Goal: Information Seeking & Learning: Learn about a topic

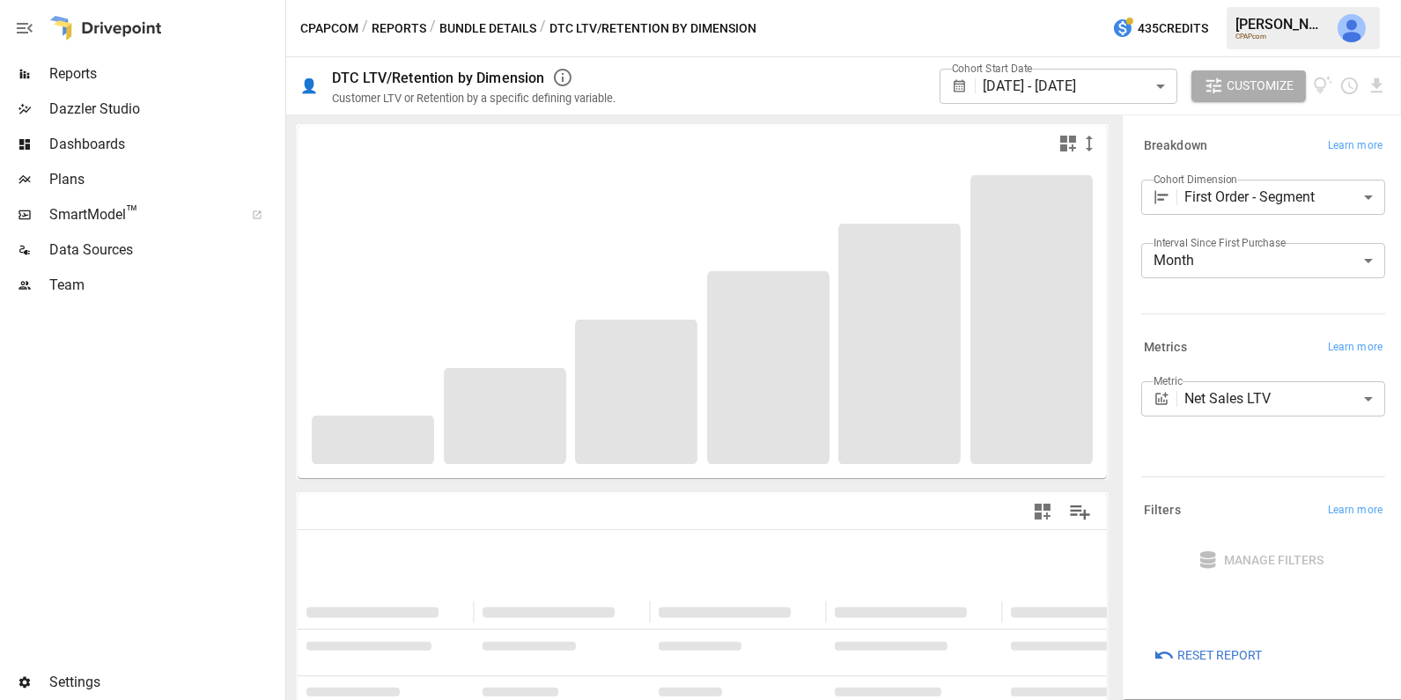
click at [124, 76] on span "Reports" at bounding box center [165, 73] width 232 height 21
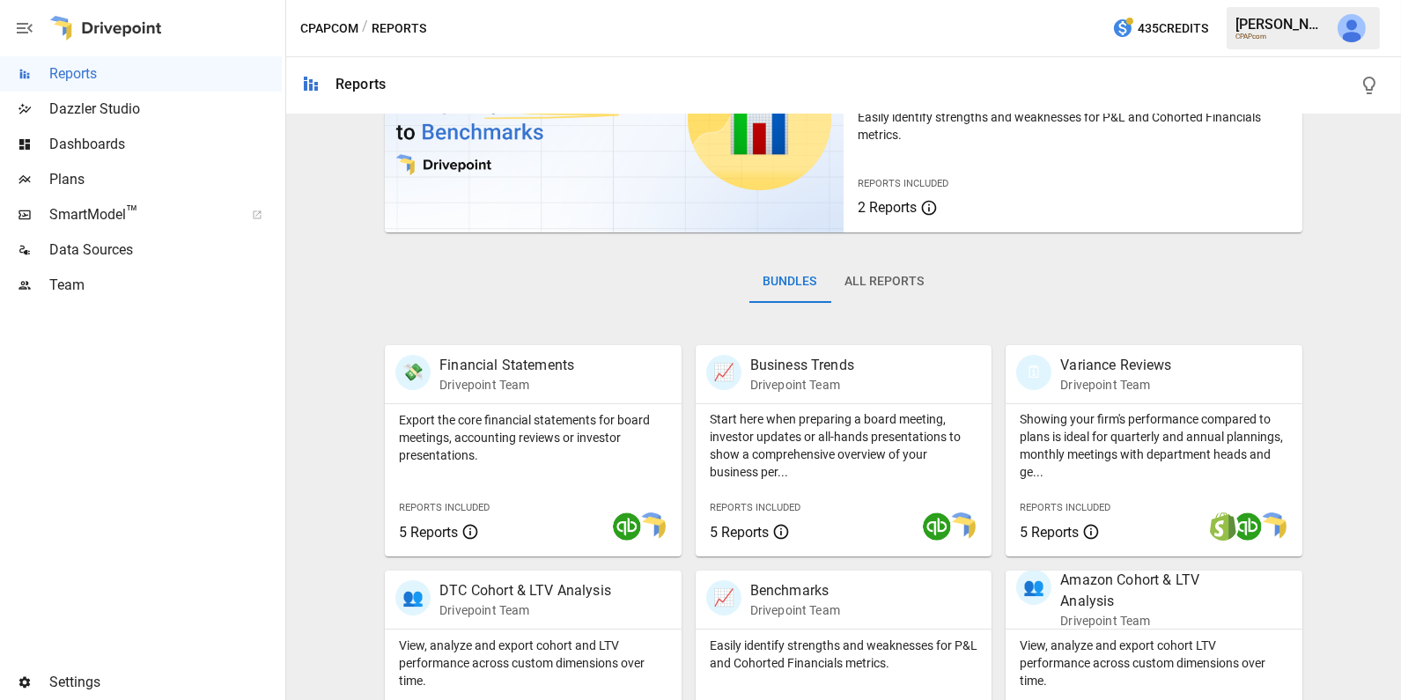
scroll to position [137, 0]
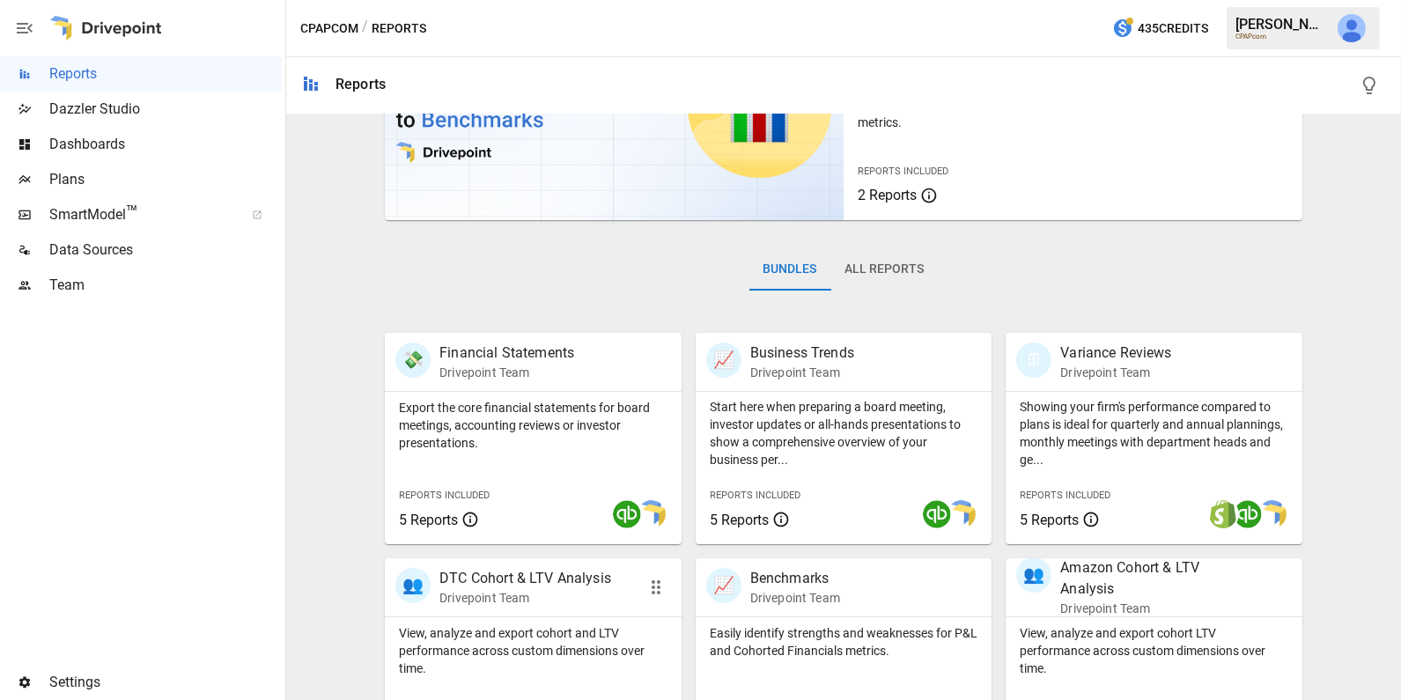
click at [490, 605] on p "Drivepoint Team" at bounding box center [525, 598] width 172 height 18
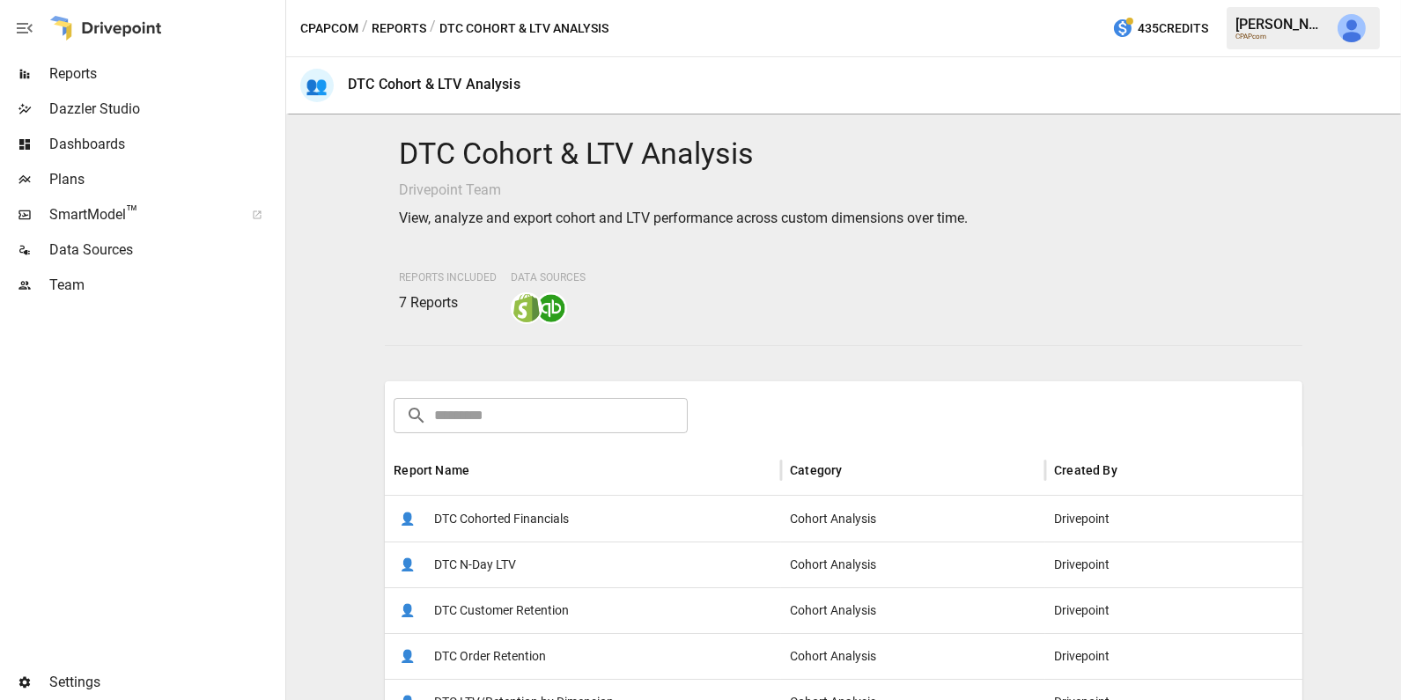
click at [527, 609] on span "DTC Customer Retention" at bounding box center [501, 610] width 135 height 45
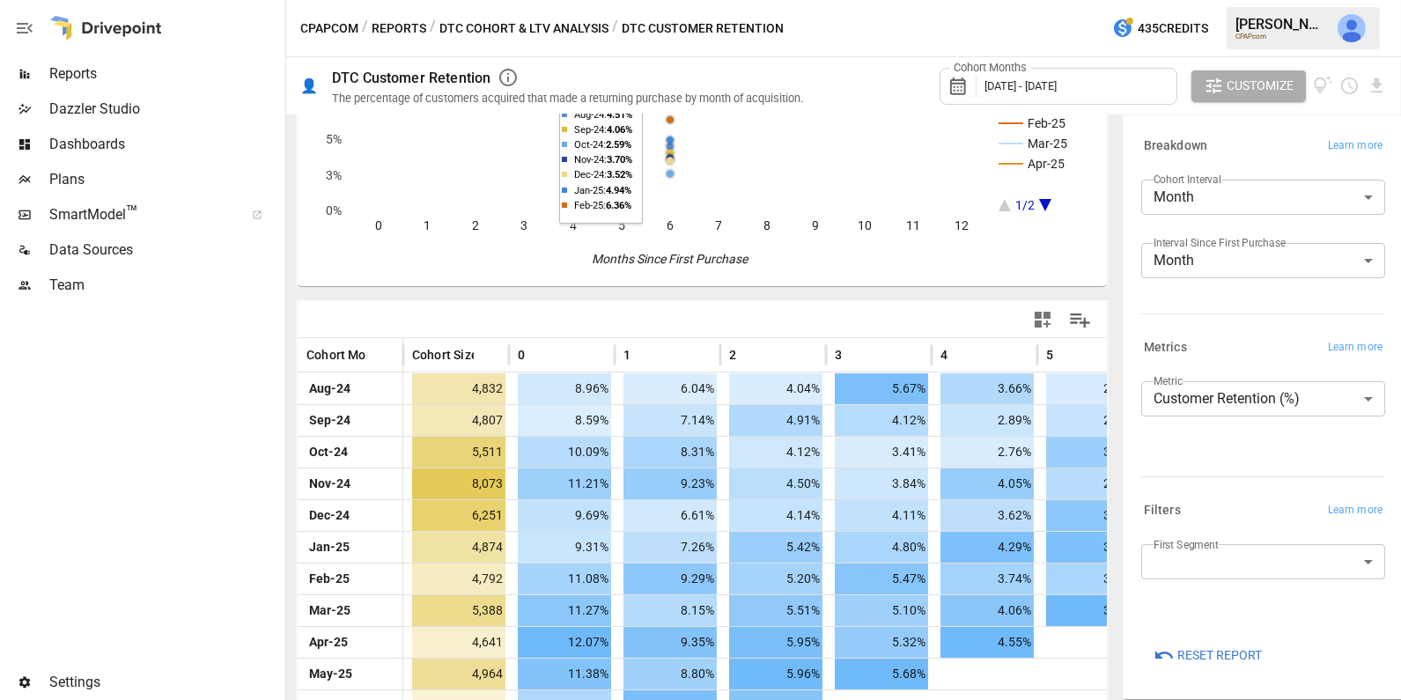
scroll to position [233, 0]
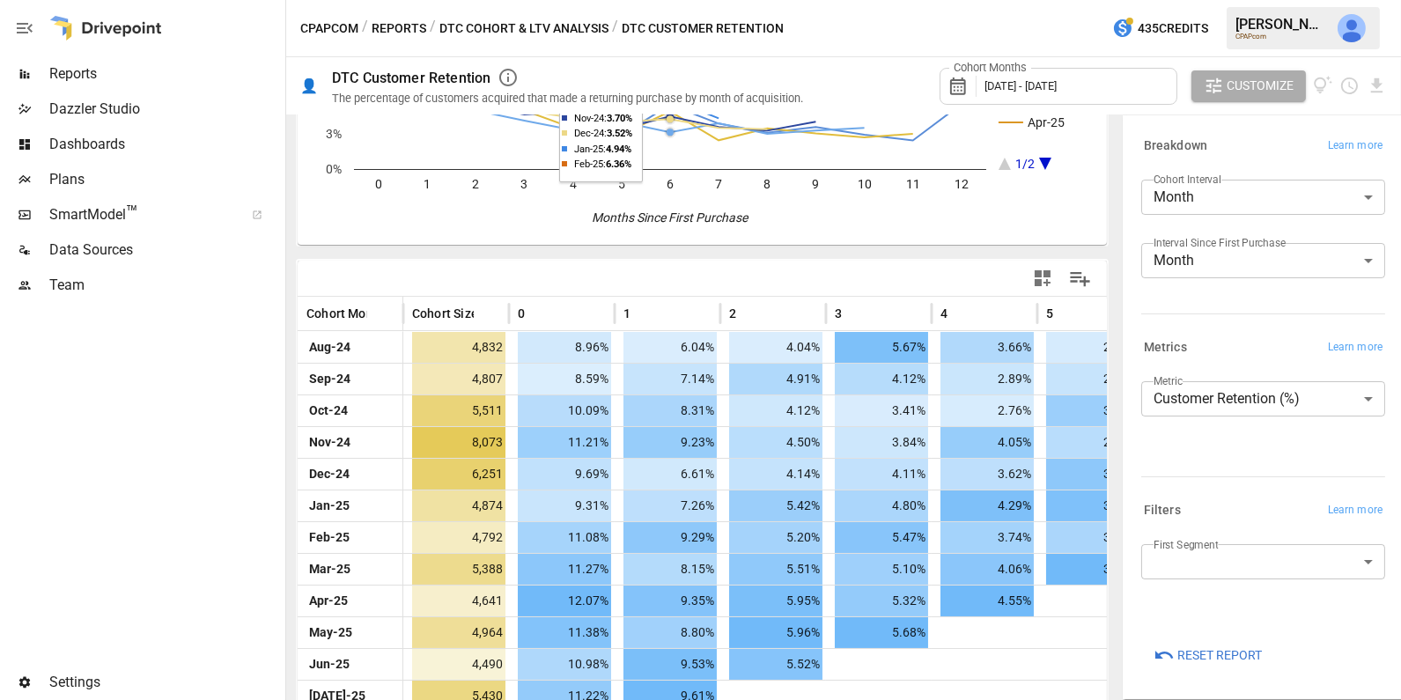
click at [1215, 0] on body "Reports Dazzler Studio Dashboards Plans SmartModel ™ Data Sources Team Settings…" at bounding box center [700, 0] width 1401 height 0
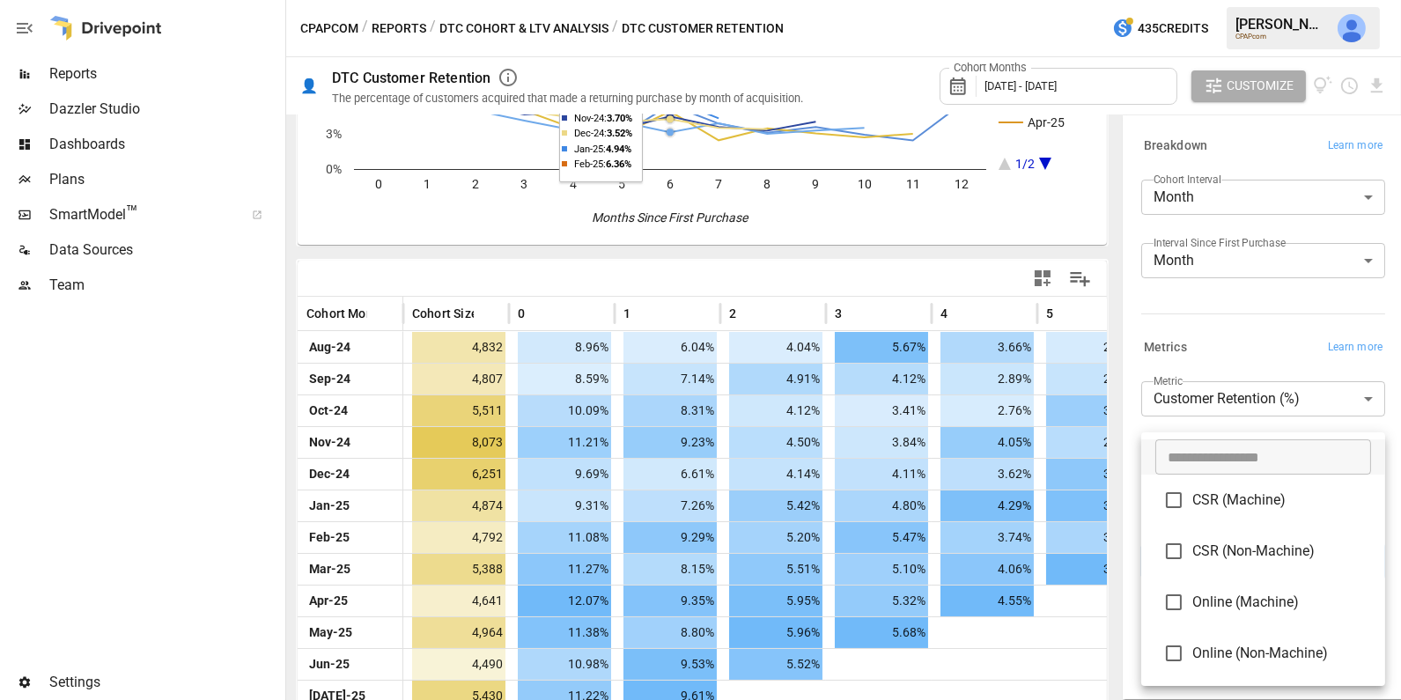
click at [478, 292] on div at bounding box center [700, 350] width 1401 height 700
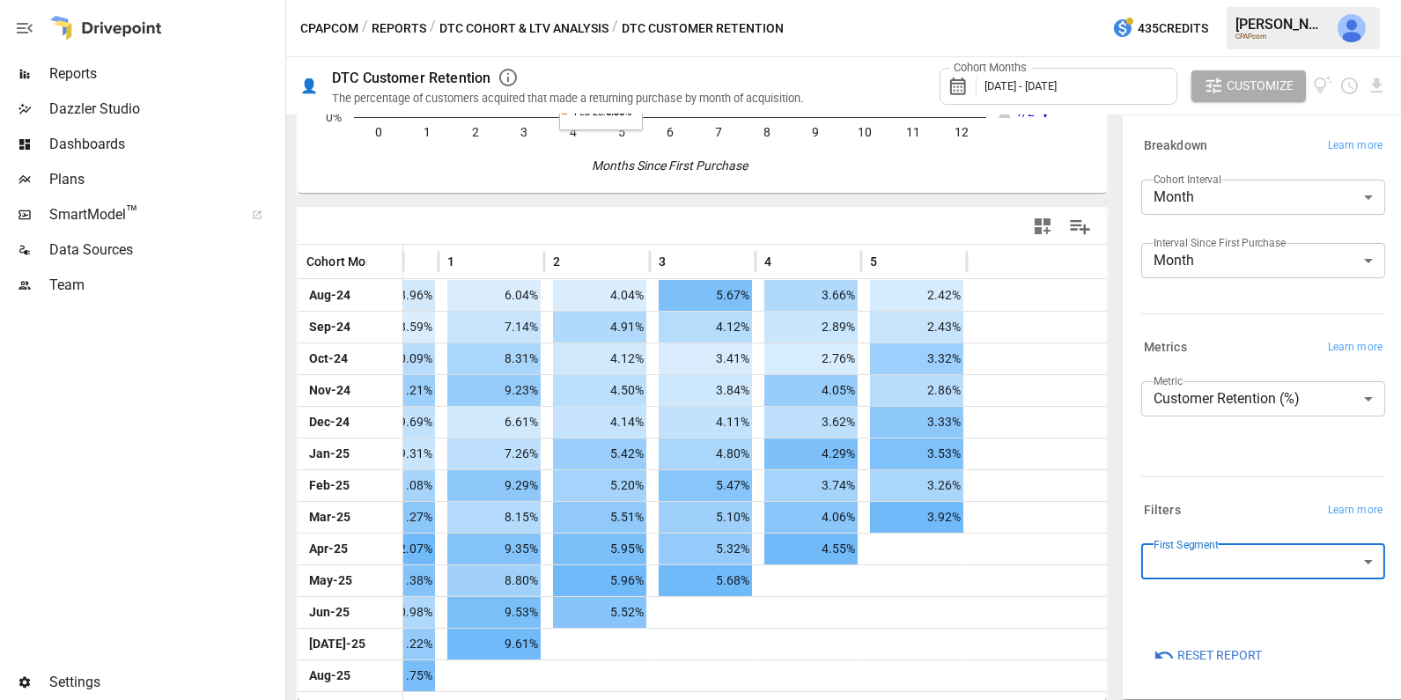
scroll to position [0, 0]
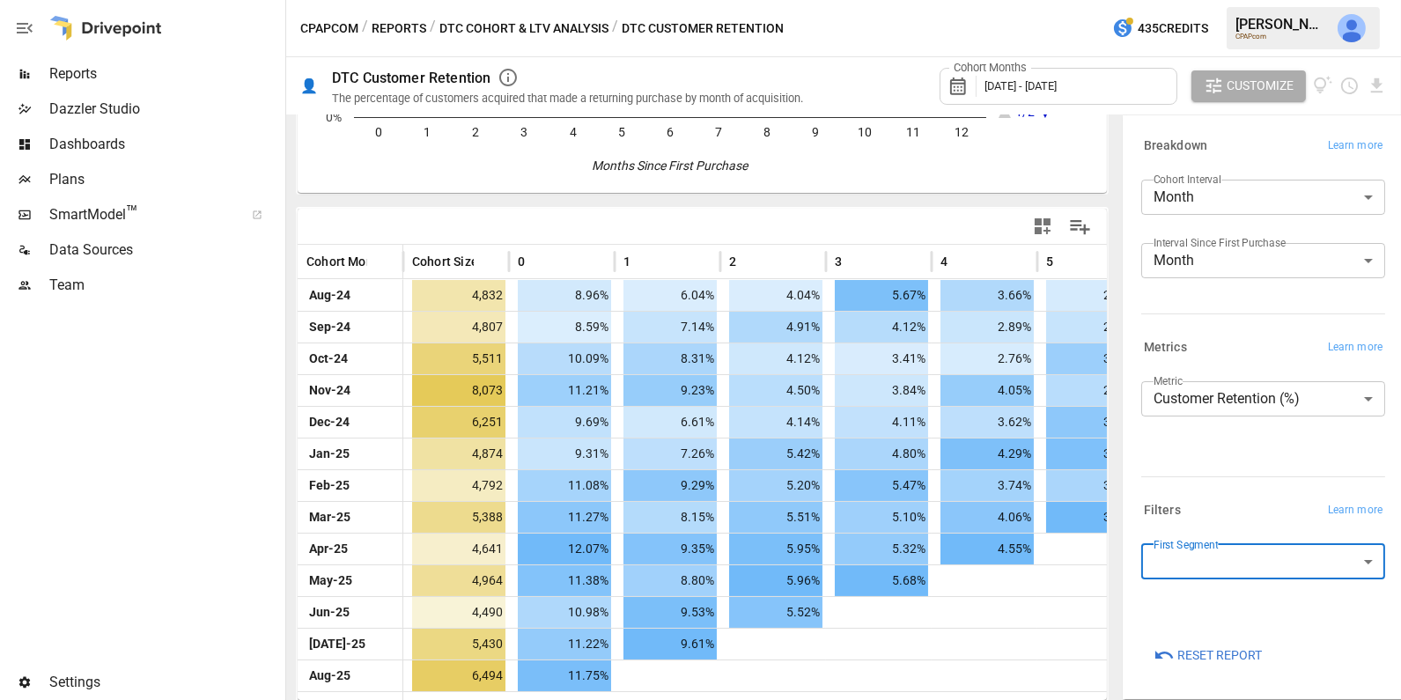
click at [1234, 0] on body "Reports Dazzler Studio Dashboards Plans SmartModel ™ Data Sources Team Settings…" at bounding box center [700, 0] width 1401 height 0
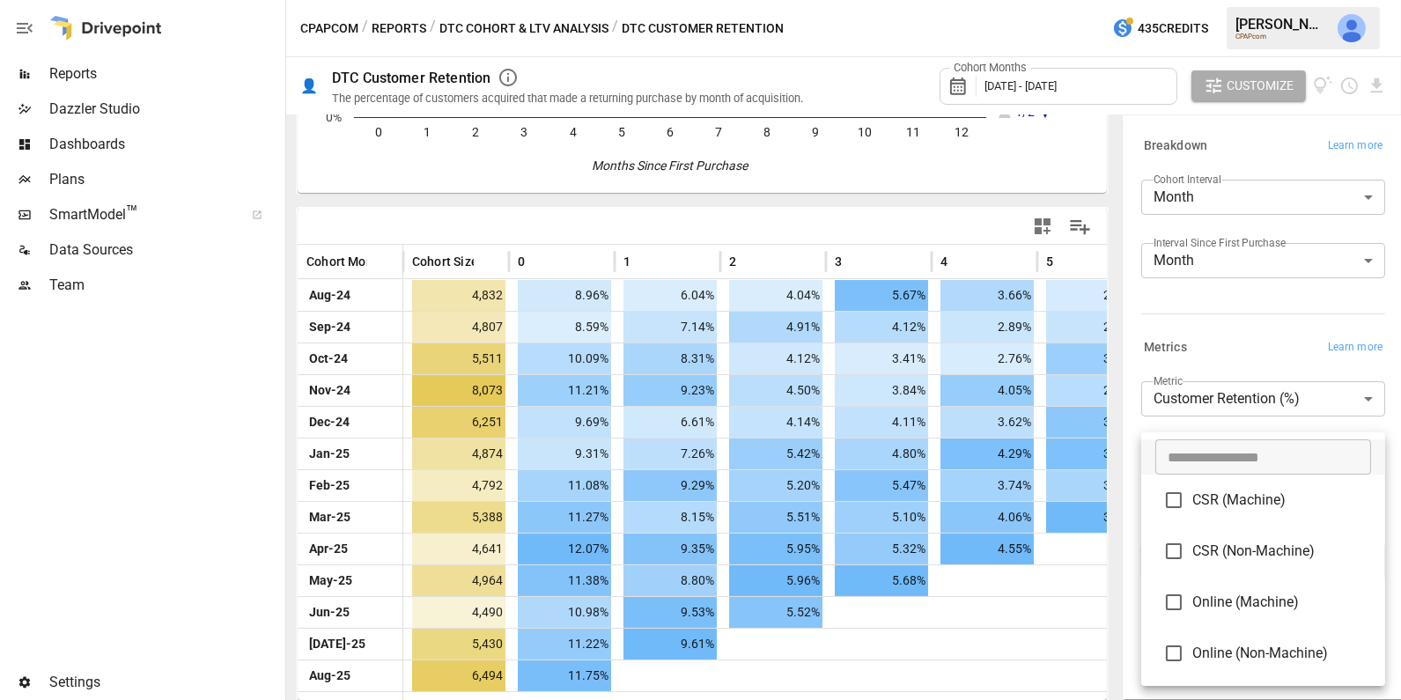
click at [979, 218] on div at bounding box center [700, 350] width 1401 height 700
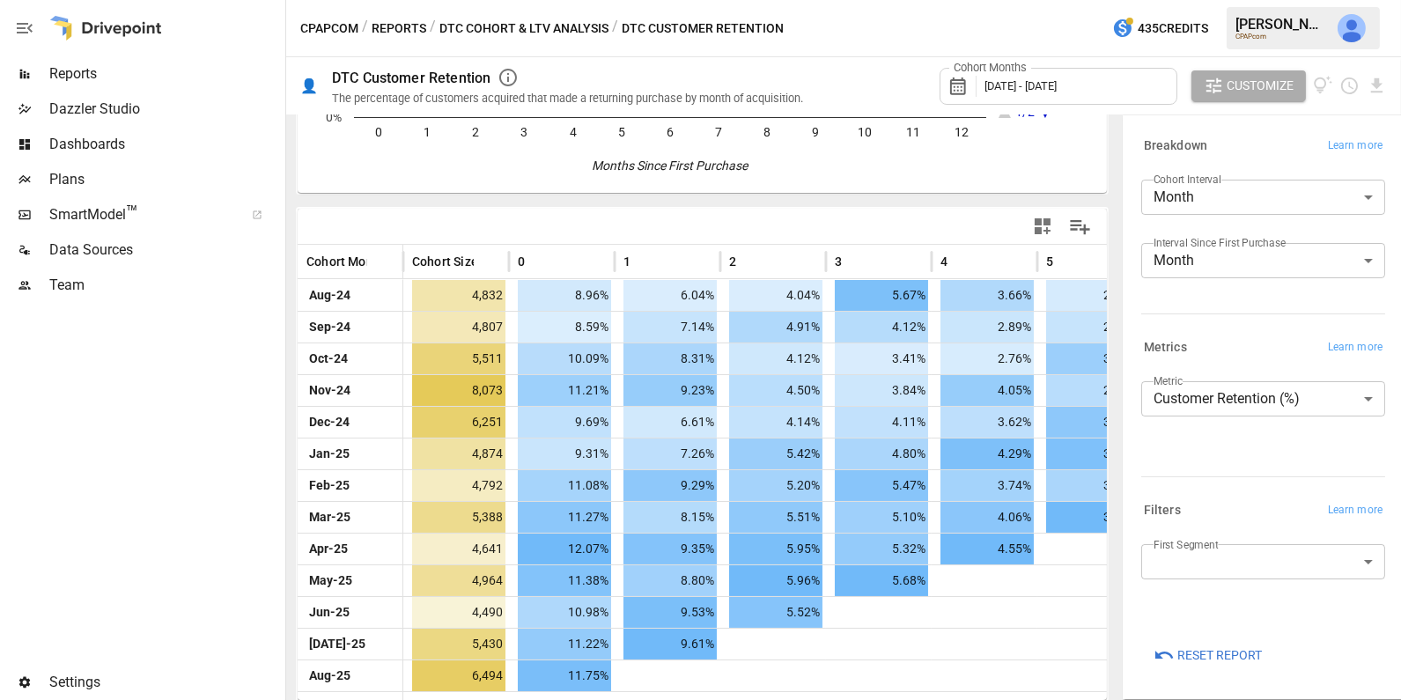
click at [479, 33] on button "DTC Cohort & LTV Analysis" at bounding box center [523, 29] width 169 height 22
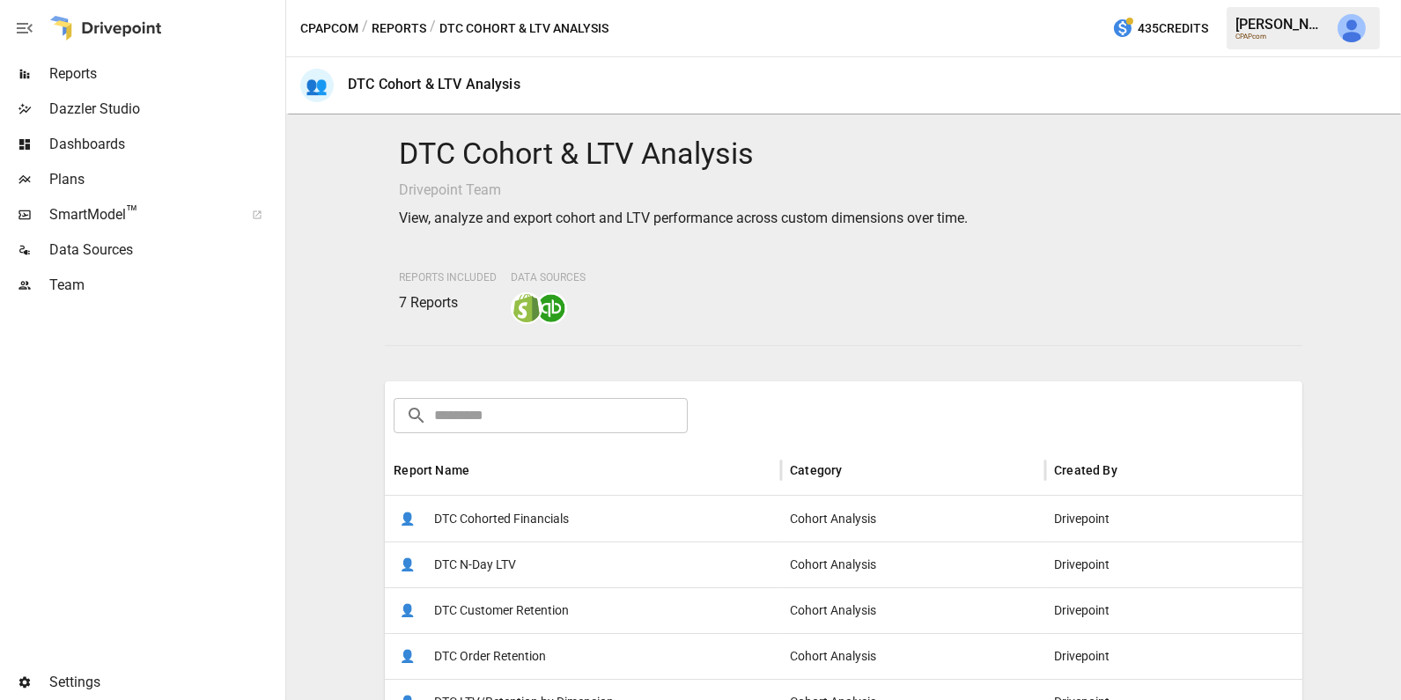
click at [157, 83] on span "Reports" at bounding box center [165, 73] width 232 height 21
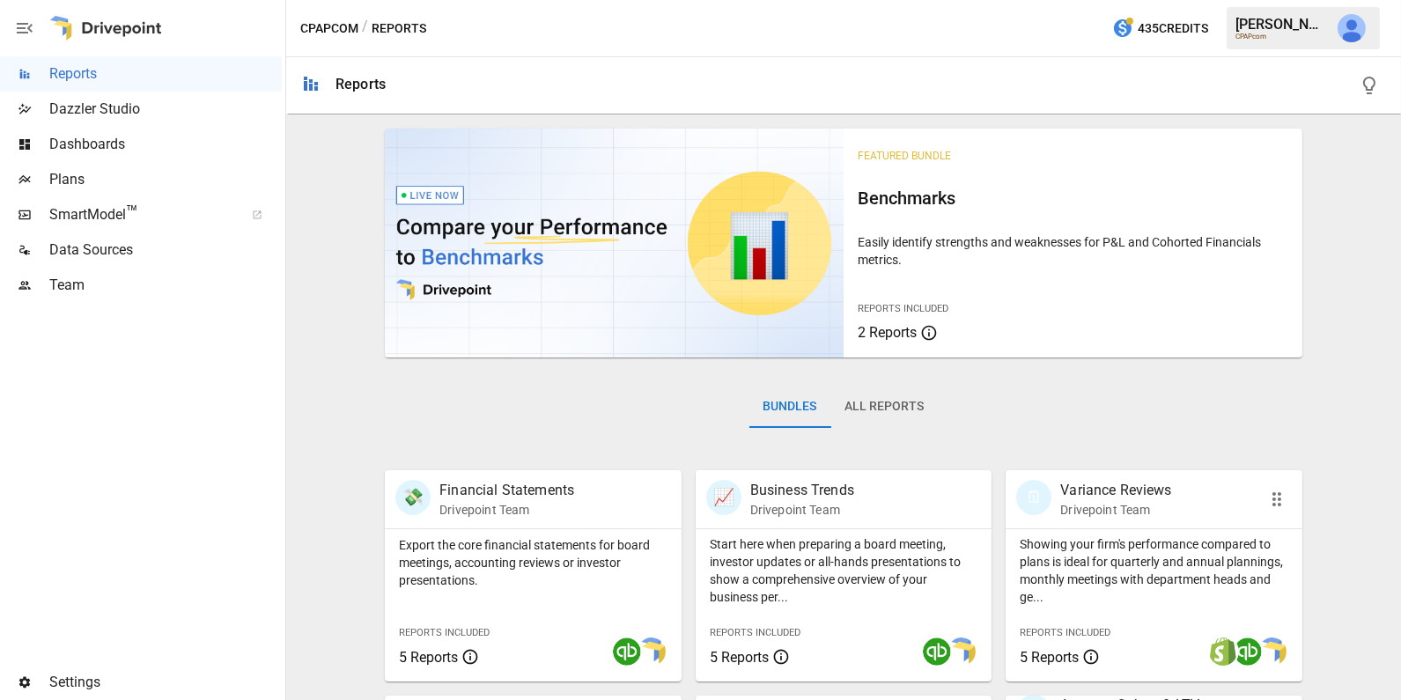
scroll to position [33, 0]
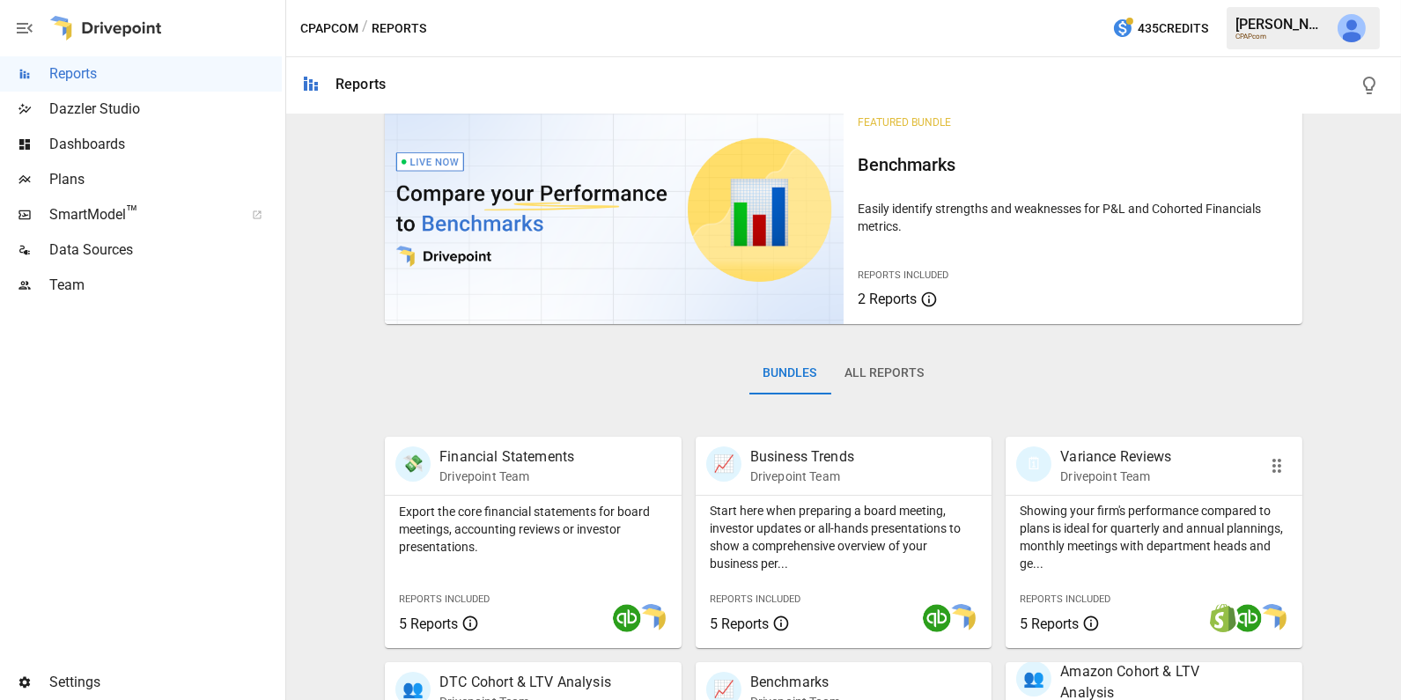
click at [1101, 528] on p "Showing your firm's performance compared to plans is ideal for quarterly and an…" at bounding box center [1154, 537] width 269 height 70
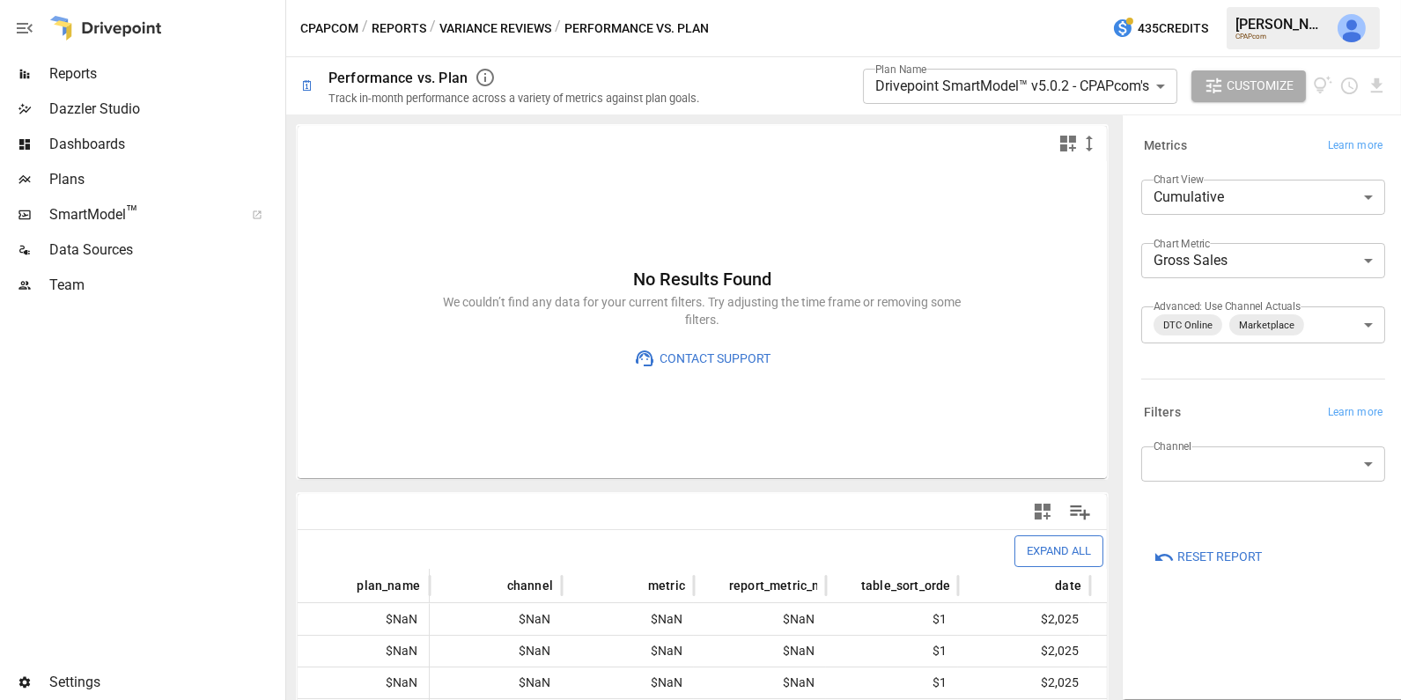
click at [1191, 560] on span "Reset Report" at bounding box center [1219, 557] width 85 height 22
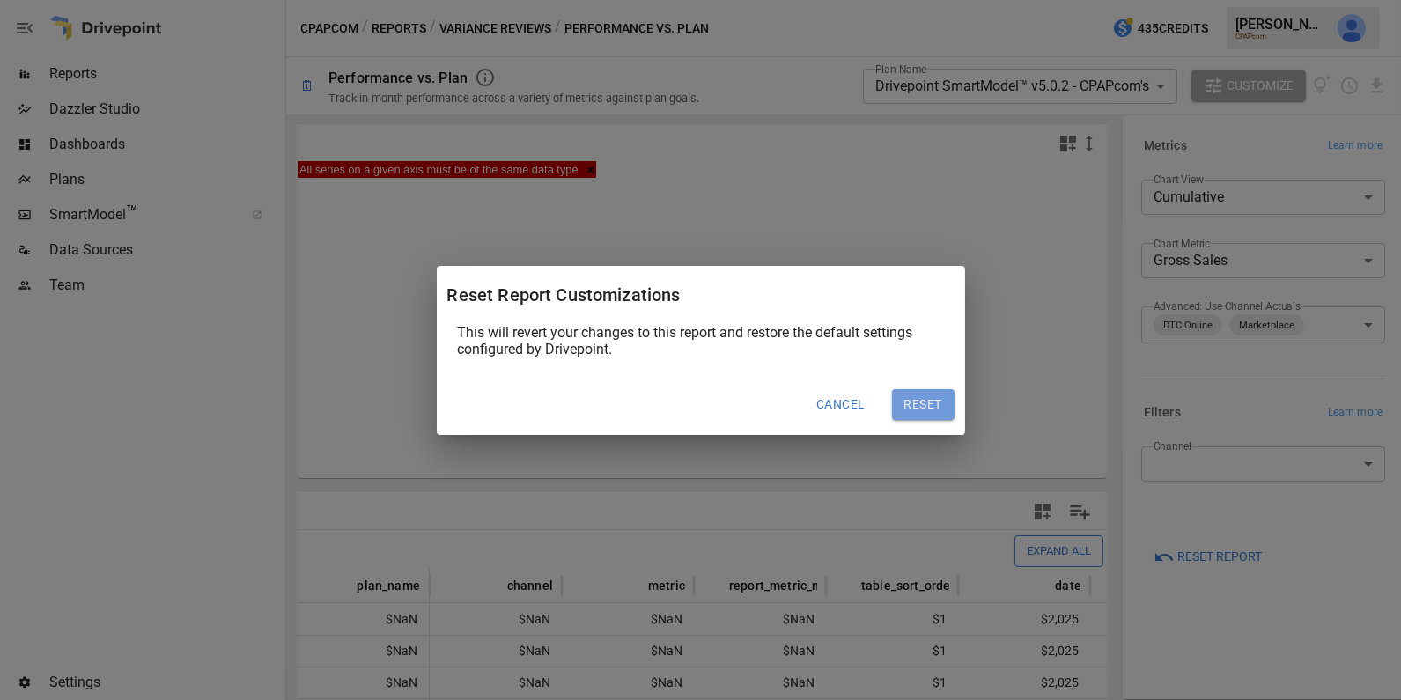
click at [920, 416] on button "Reset" at bounding box center [923, 405] width 63 height 32
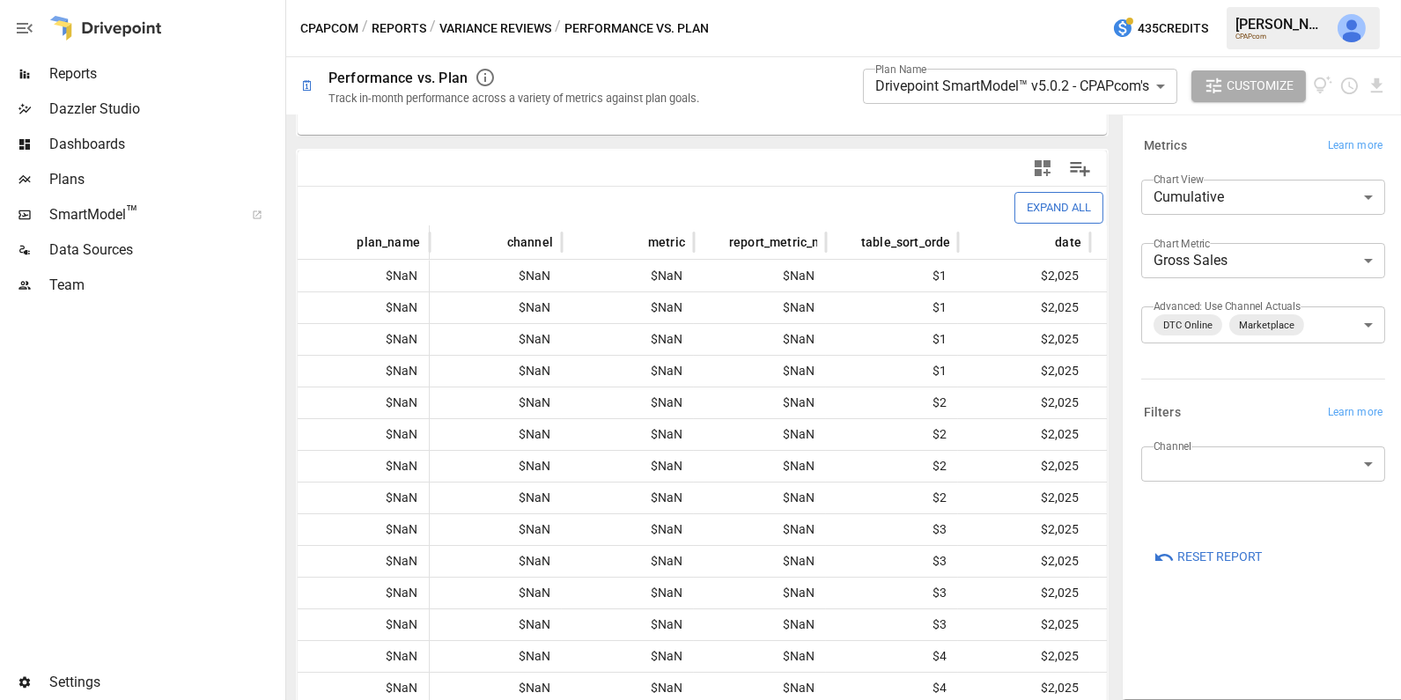
scroll to position [380, 0]
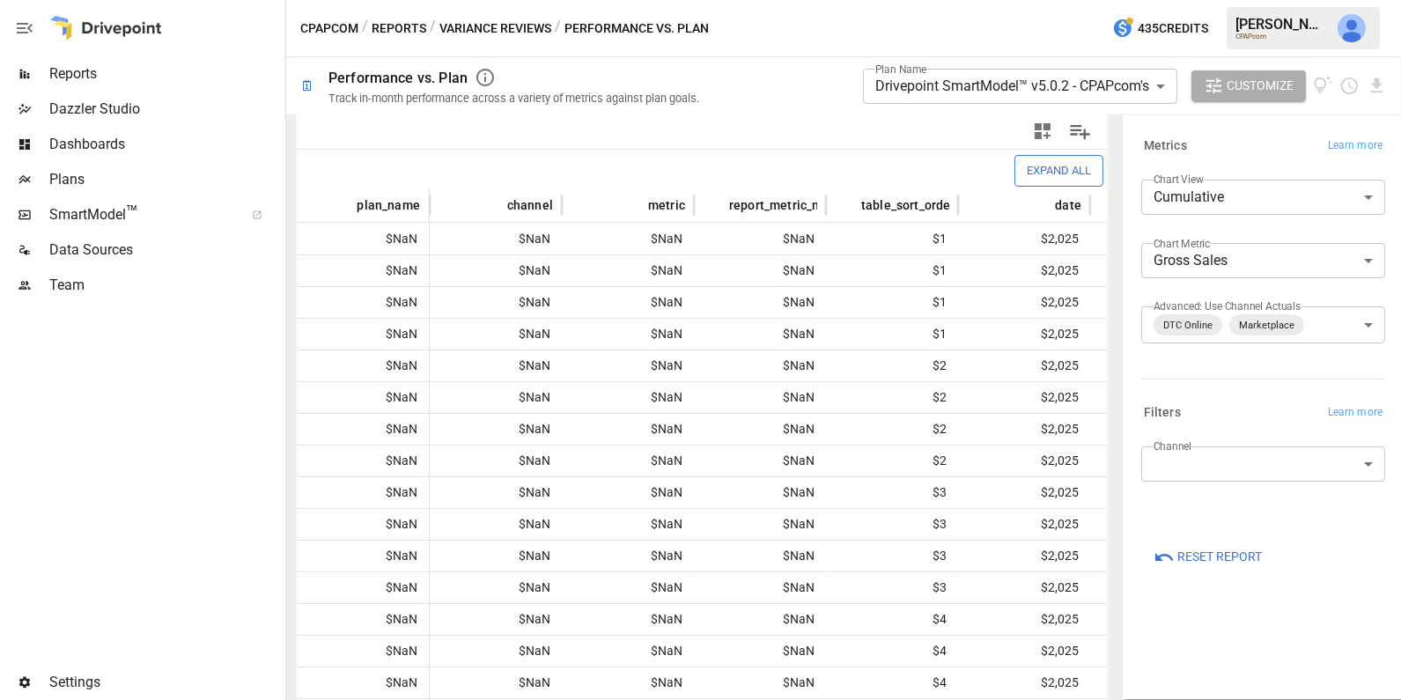
click at [1005, 0] on body "**********" at bounding box center [700, 0] width 1401 height 0
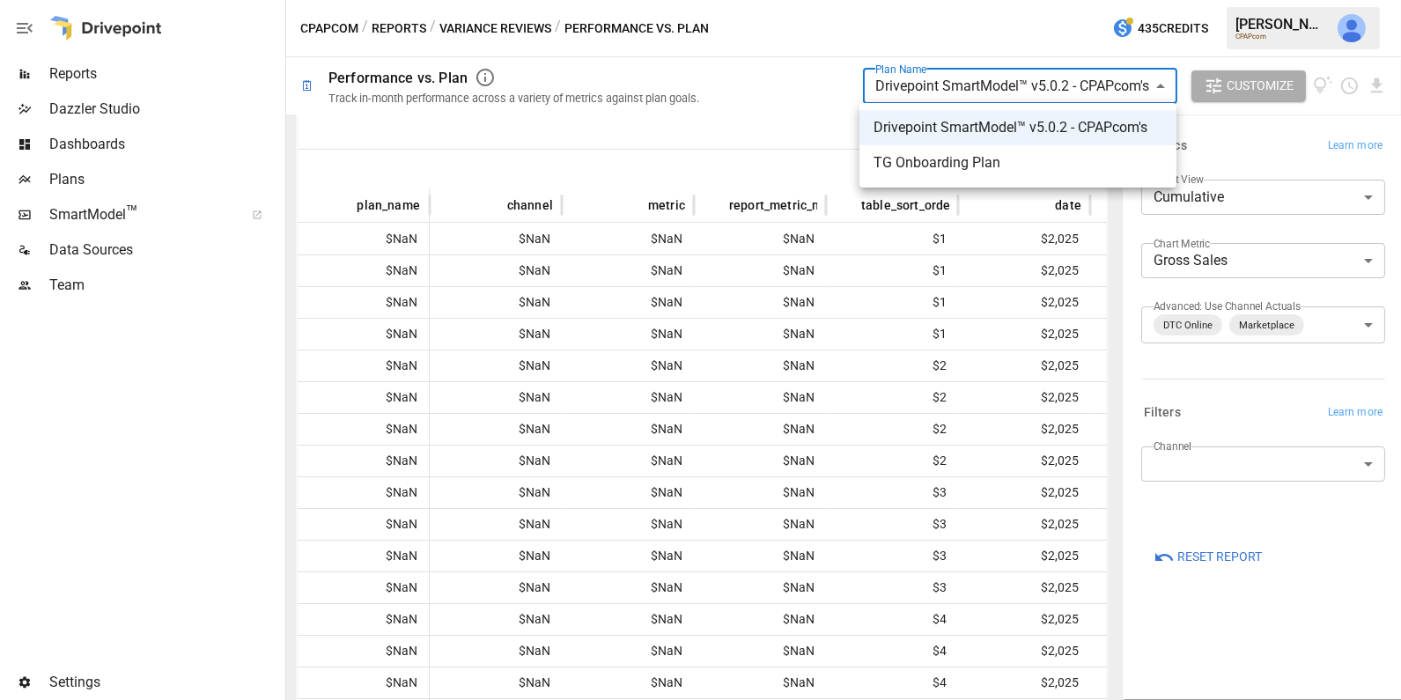
click at [982, 168] on span "TG Onboarding Plan" at bounding box center [1018, 162] width 289 height 21
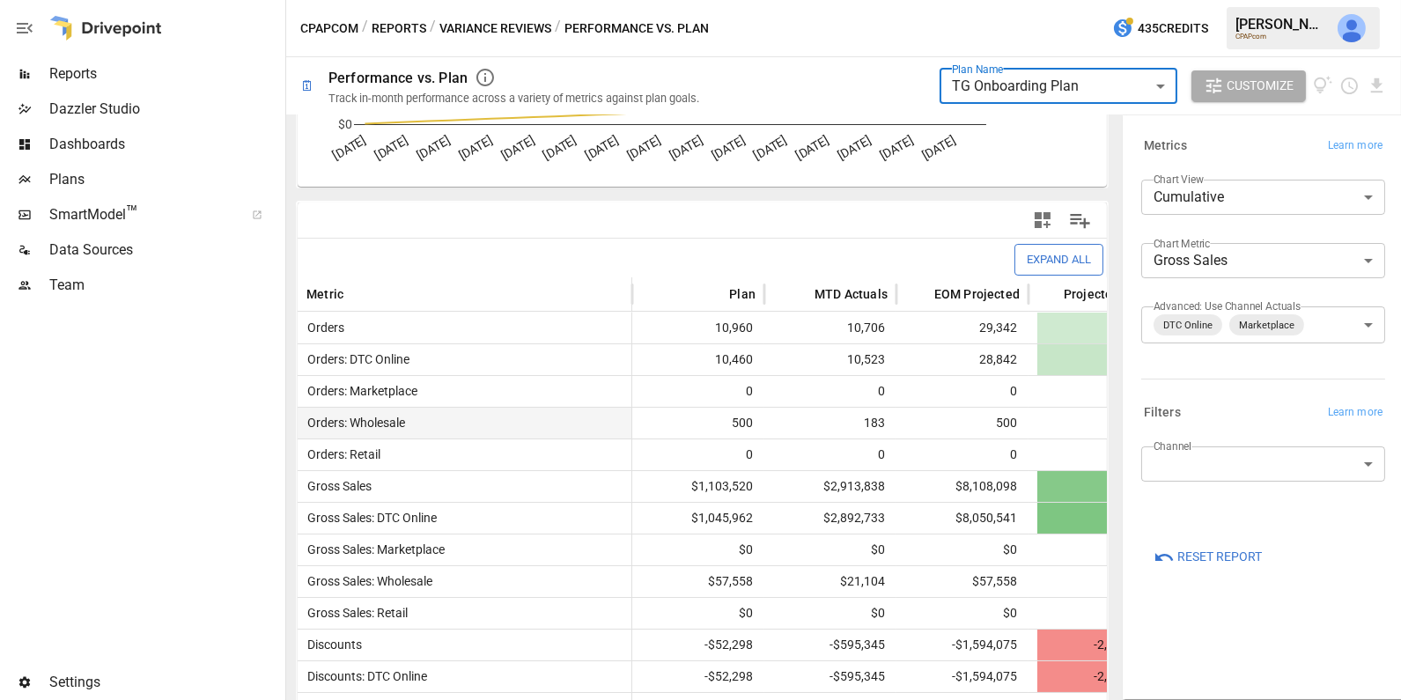
scroll to position [192, 0]
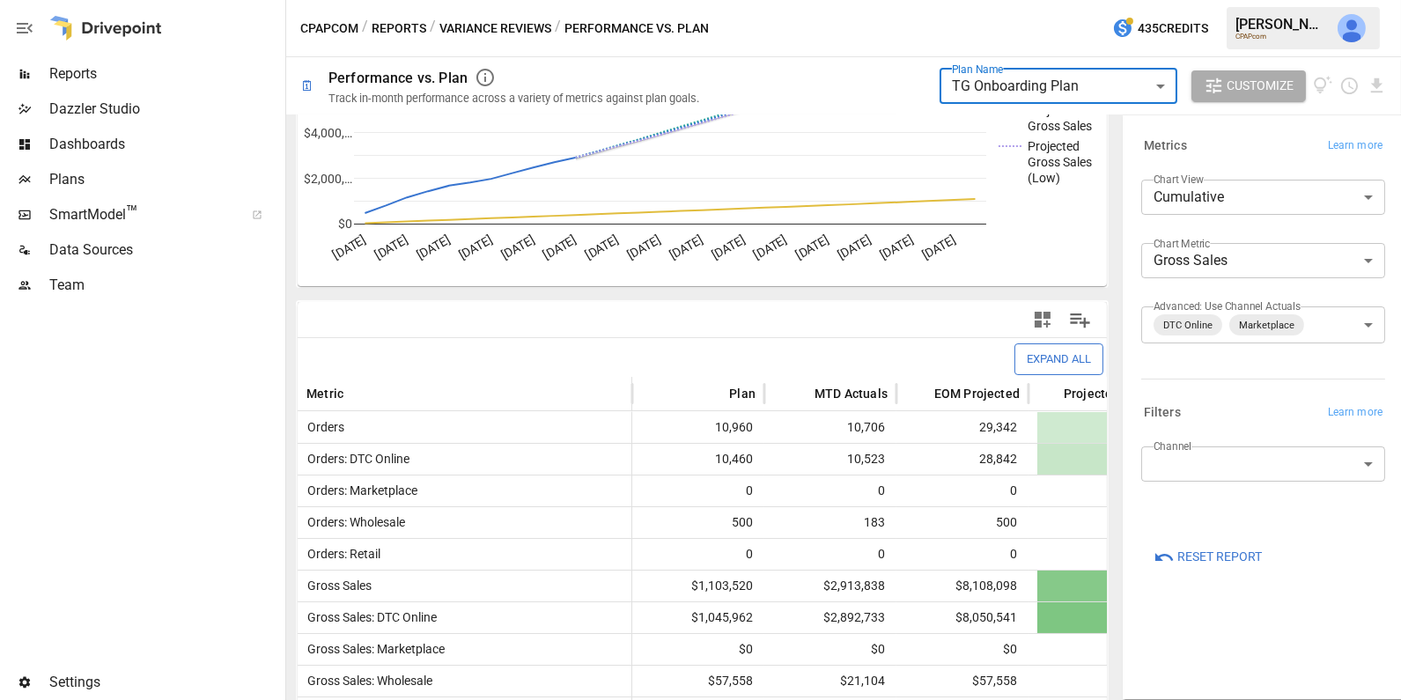
click at [1004, 0] on body "**********" at bounding box center [700, 0] width 1401 height 0
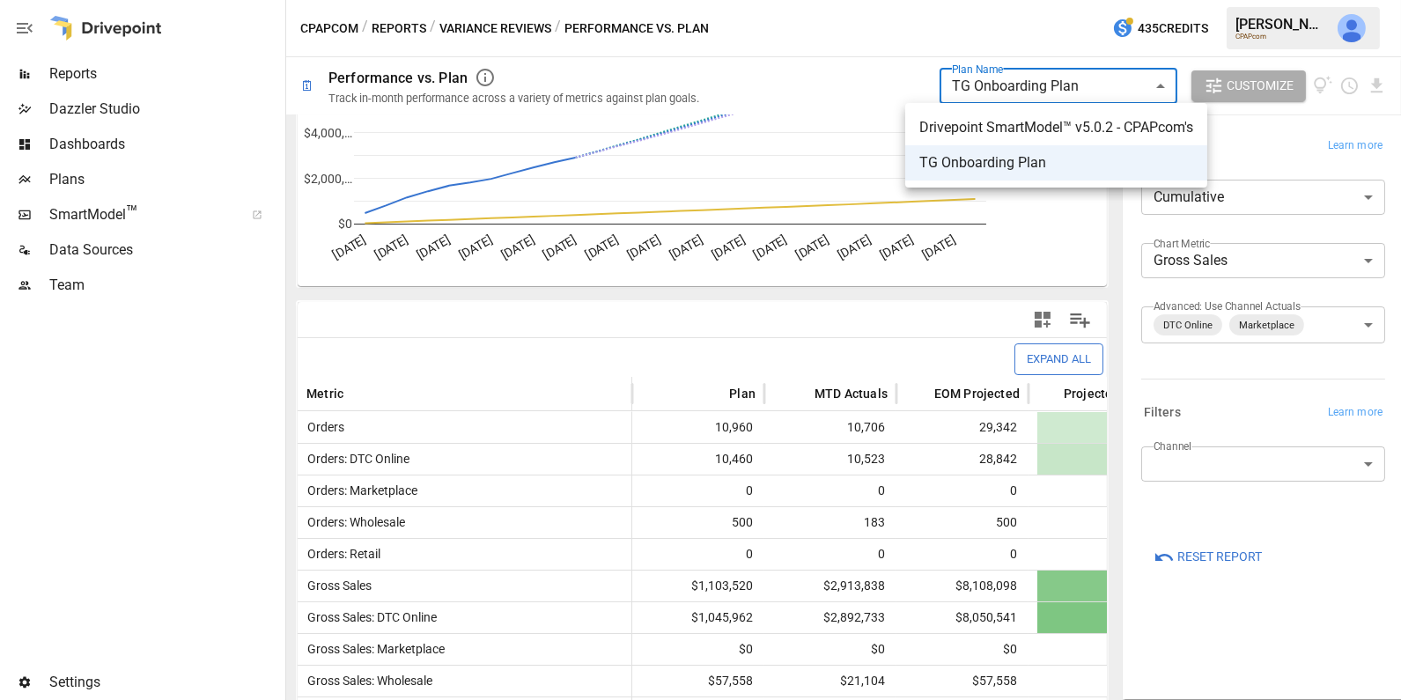
click at [1002, 118] on span "Drivepoint SmartModel™ v5.0.2 - CPAPcom's" at bounding box center [1056, 127] width 274 height 21
type input "**********"
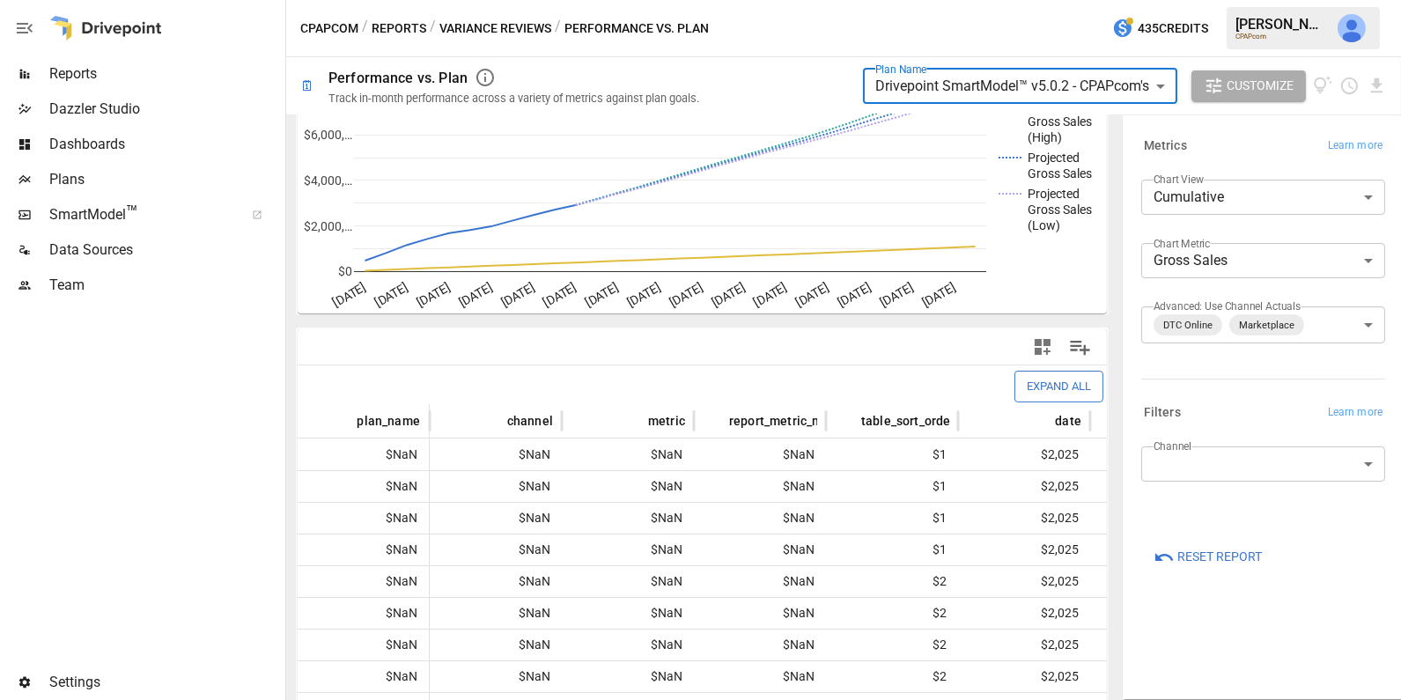
scroll to position [212, 0]
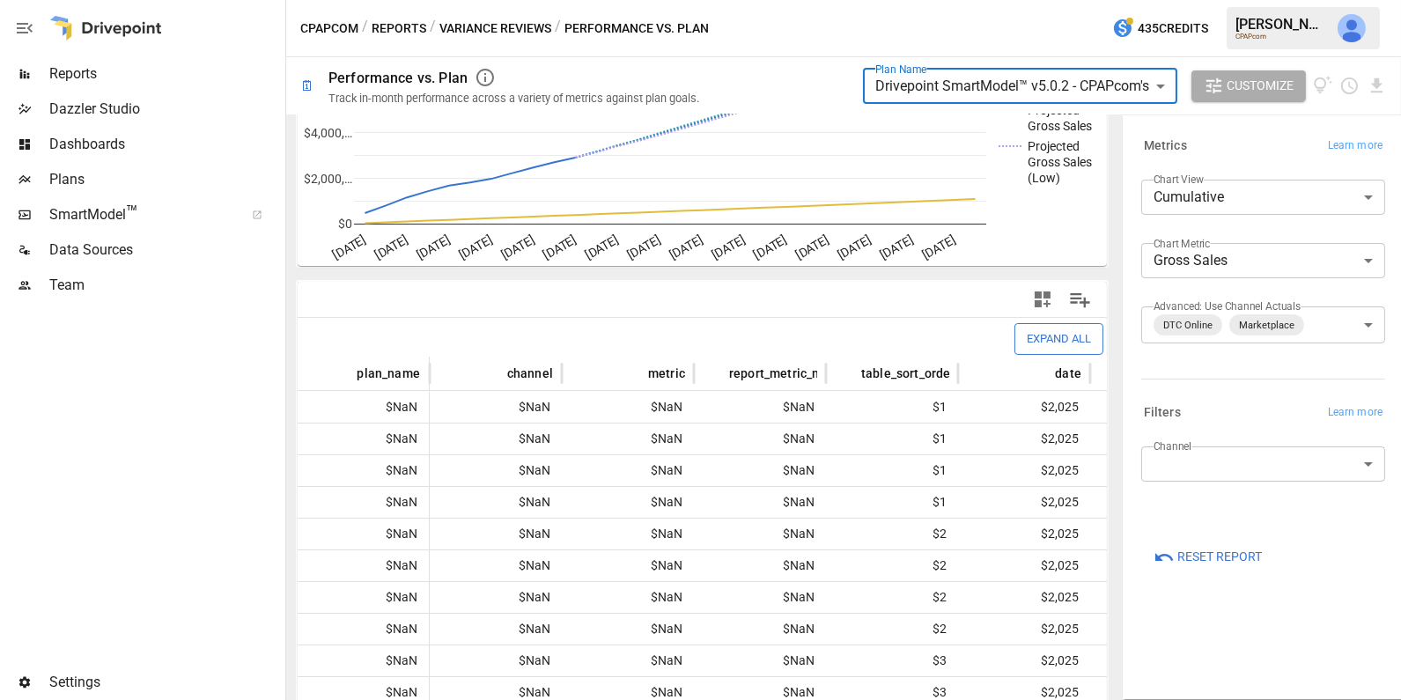
click at [519, 29] on button "Variance Reviews" at bounding box center [495, 29] width 112 height 22
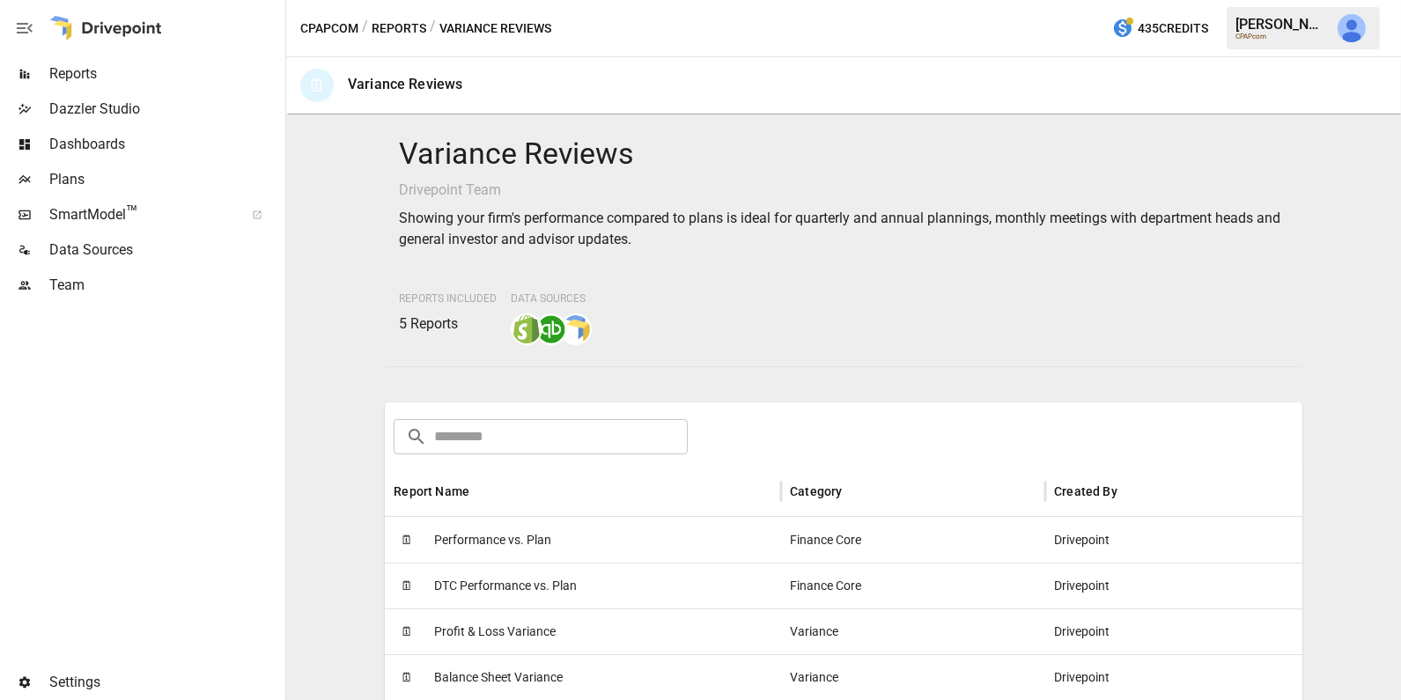
click at [409, 28] on button "Reports" at bounding box center [399, 29] width 55 height 22
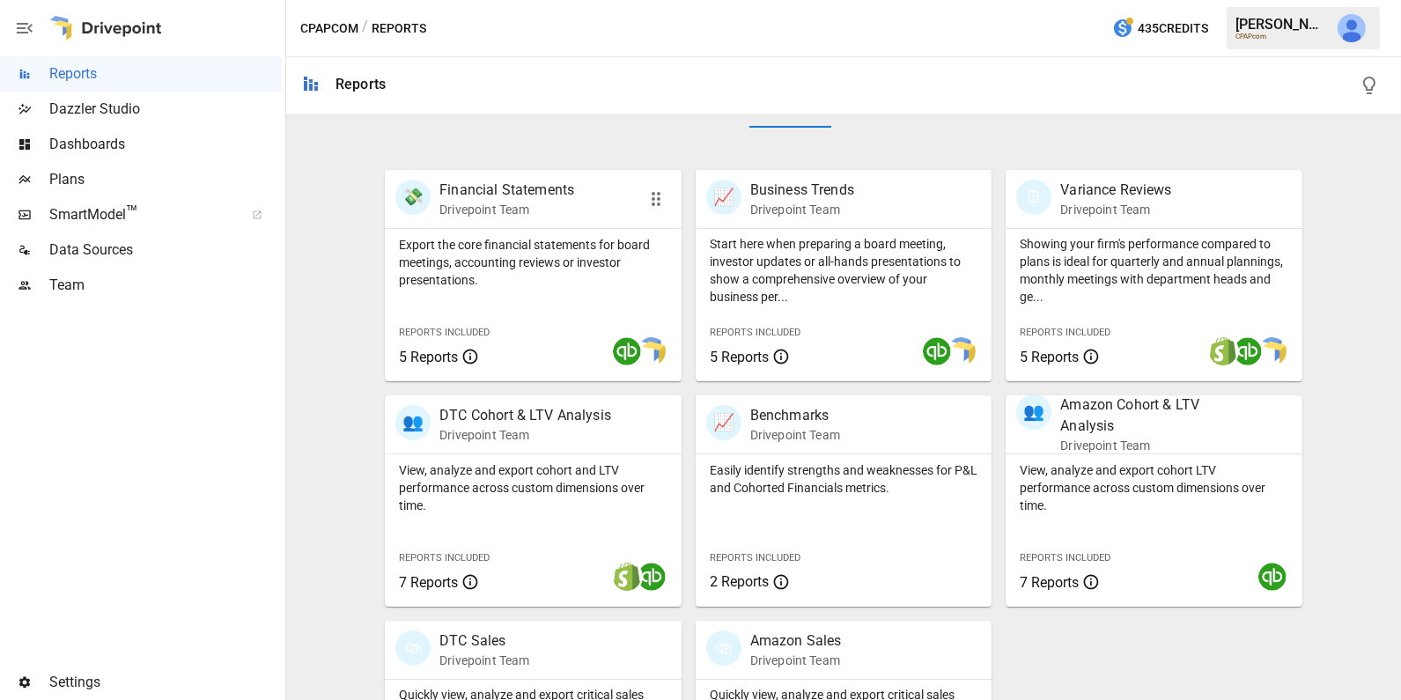
scroll to position [306, 0]
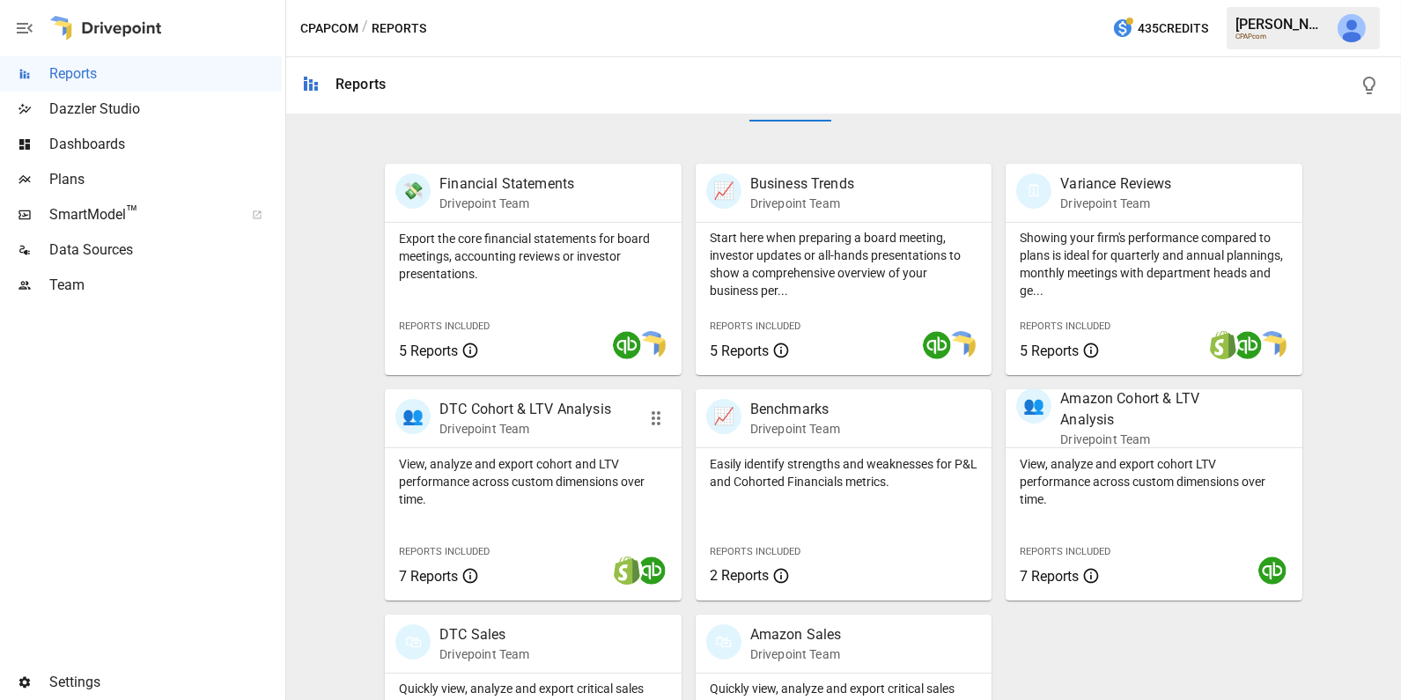
click at [557, 511] on div "View, analyze and export cohort and LTV performance across custom dimensions ov…" at bounding box center [533, 524] width 297 height 152
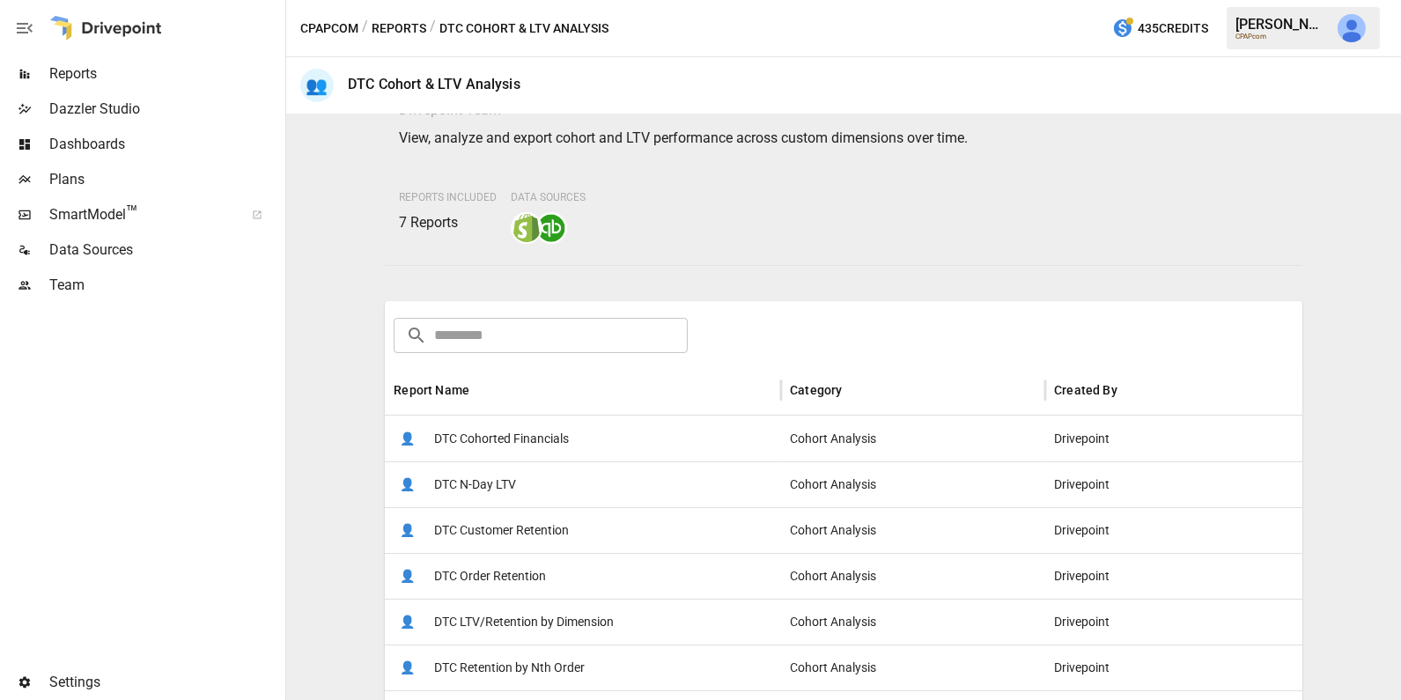
scroll to position [90, 0]
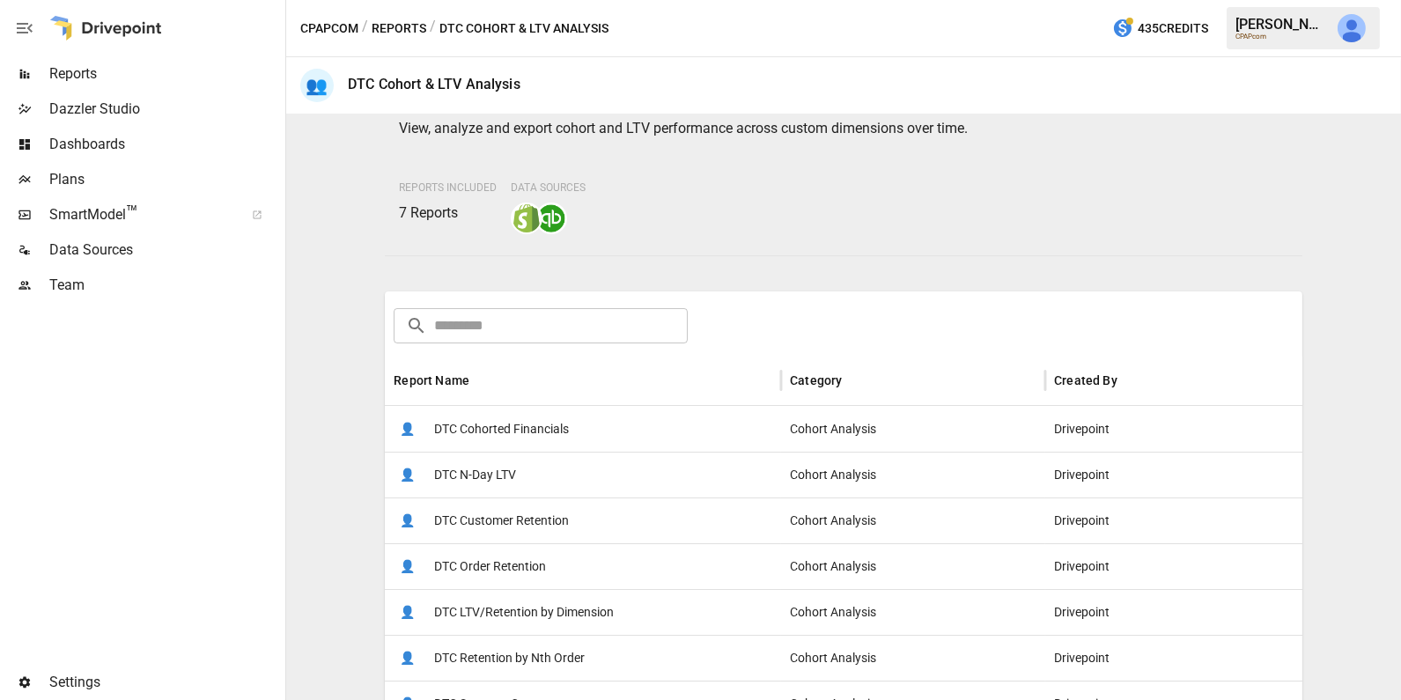
click at [590, 427] on div "👤 DTC Cohorted Financials" at bounding box center [583, 429] width 396 height 46
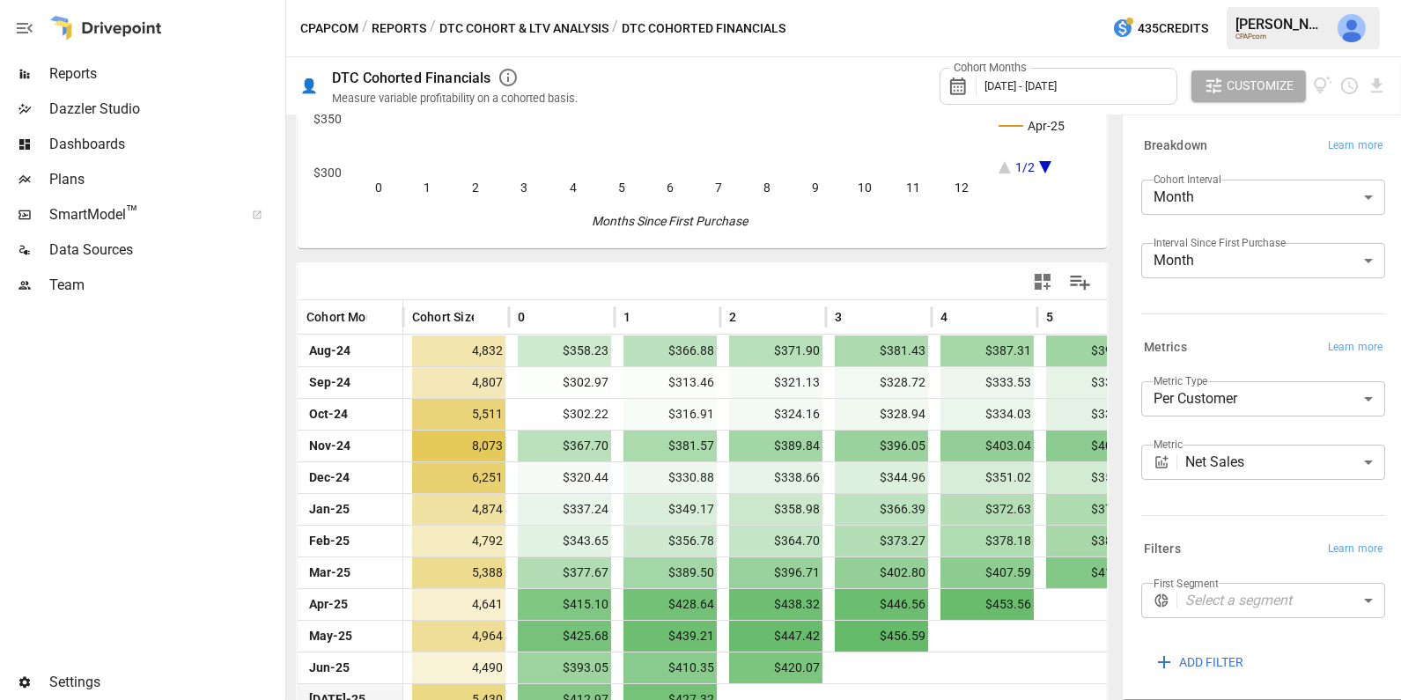
scroll to position [285, 0]
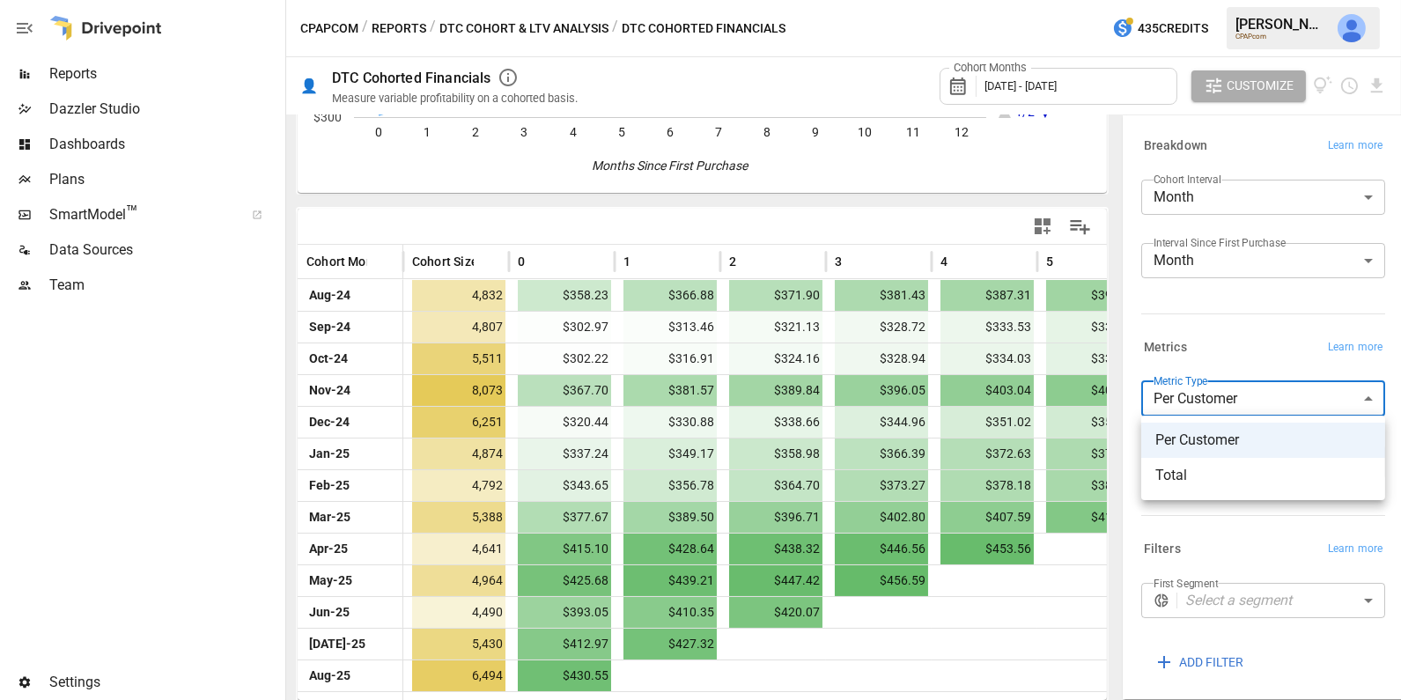
click at [1228, 0] on body "Reports Dazzler Studio Dashboards Plans SmartModel ™ Data Sources Team Settings…" at bounding box center [700, 0] width 1401 height 0
click at [1228, 337] on div at bounding box center [700, 350] width 1401 height 700
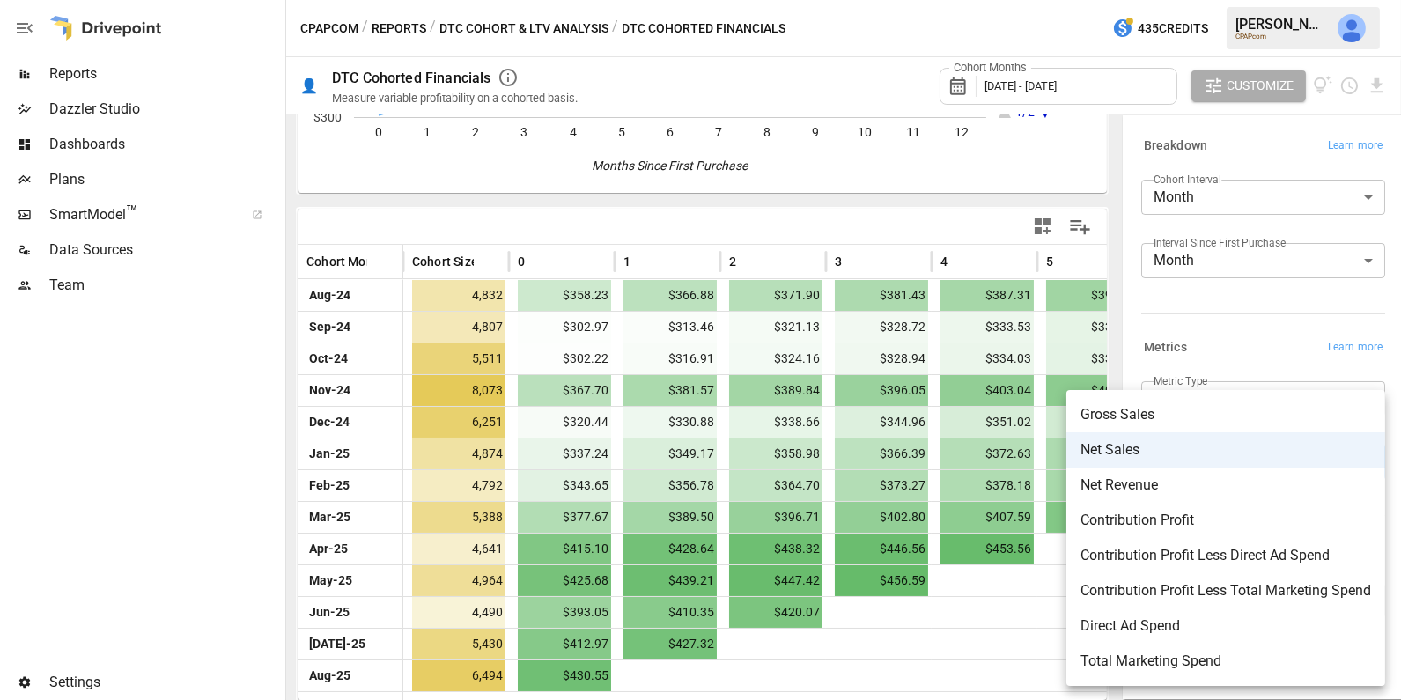
click at [1227, 0] on body "Reports Dazzler Studio Dashboards Plans SmartModel ™ Data Sources Team Settings…" at bounding box center [700, 0] width 1401 height 0
click at [1226, 546] on span "Contribution Profit Less Direct Ad Spend" at bounding box center [1225, 555] width 291 height 21
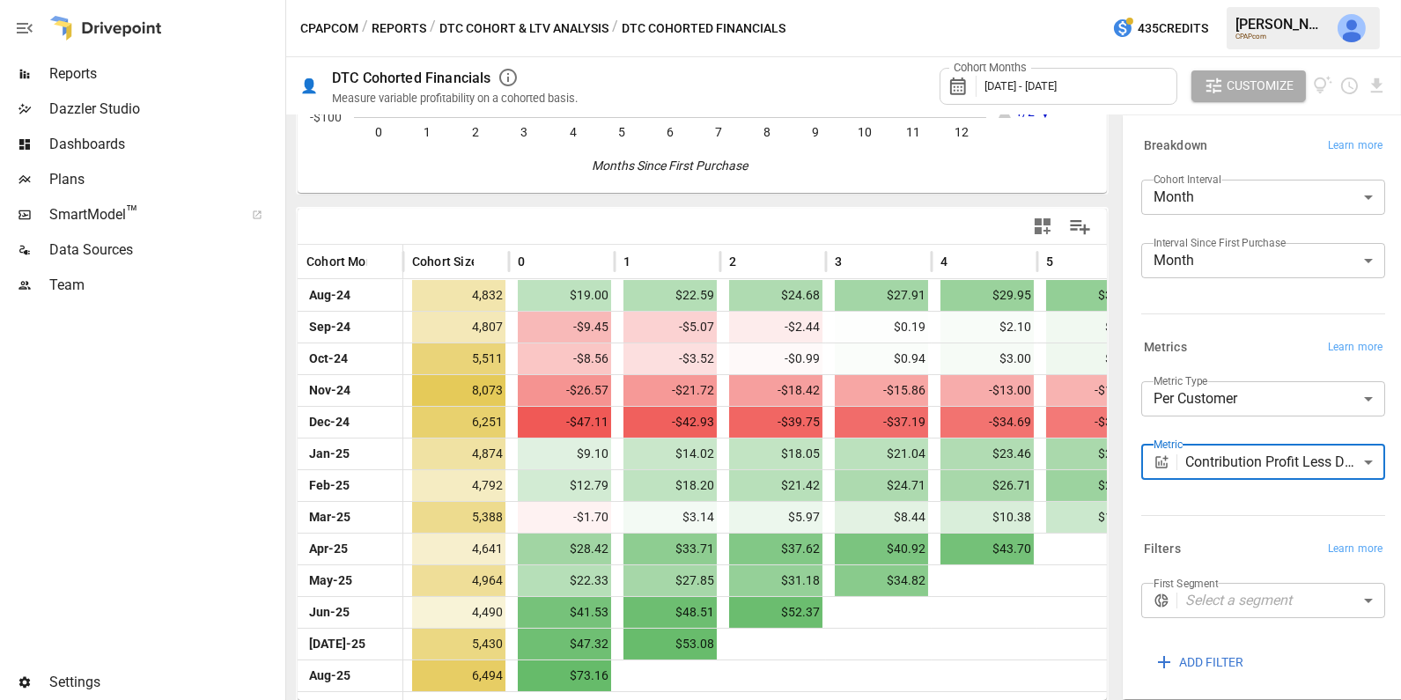
click at [1177, 448] on label "Metric" at bounding box center [1168, 444] width 29 height 15
click at [1197, 0] on body "Reports Dazzler Studio Dashboards Plans SmartModel ™ Data Sources Team Settings…" at bounding box center [700, 0] width 1401 height 0
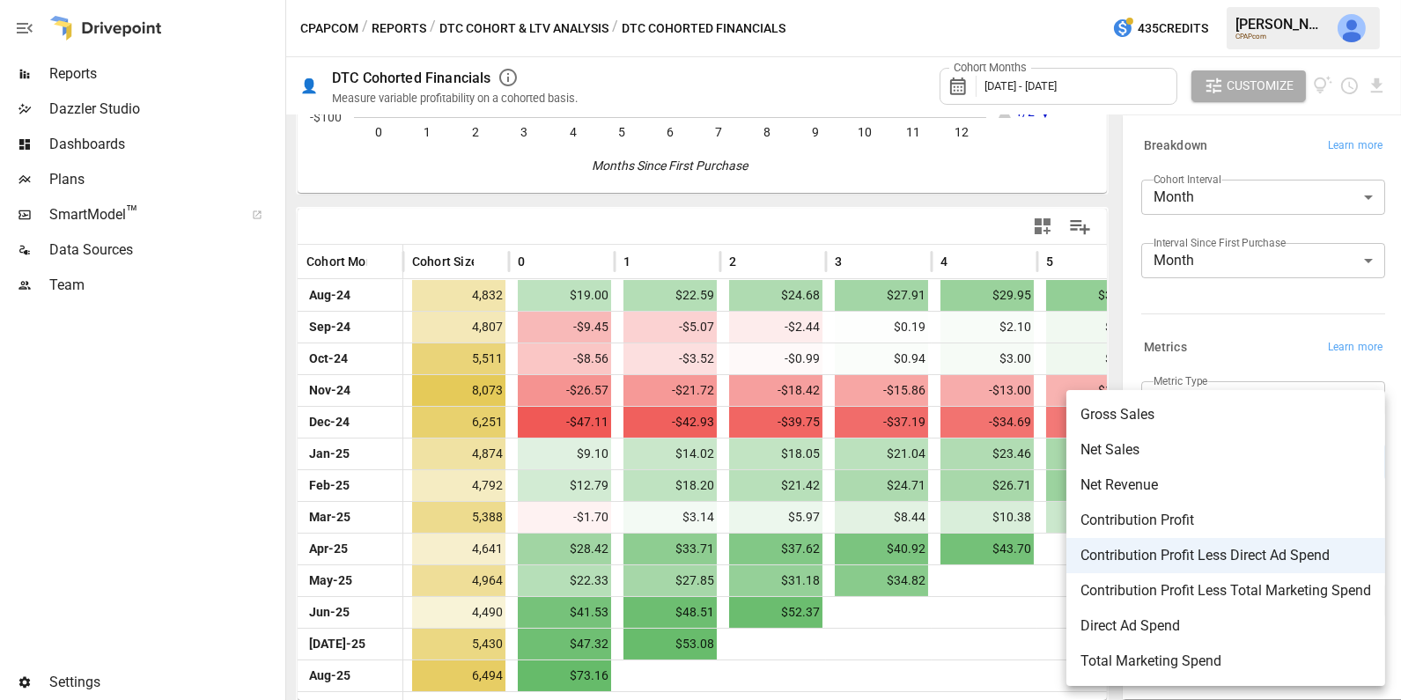
click at [1164, 608] on li "Direct Ad Spend" at bounding box center [1225, 625] width 319 height 35
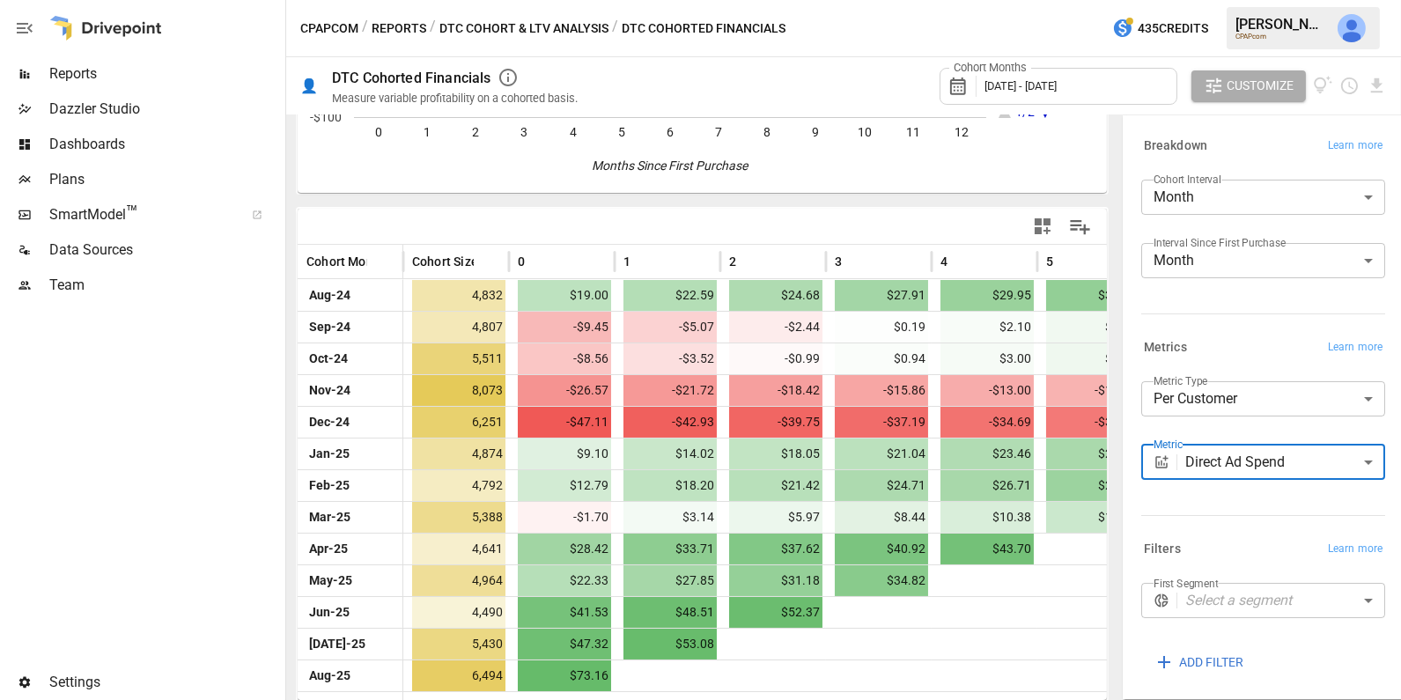
scroll to position [165, 0]
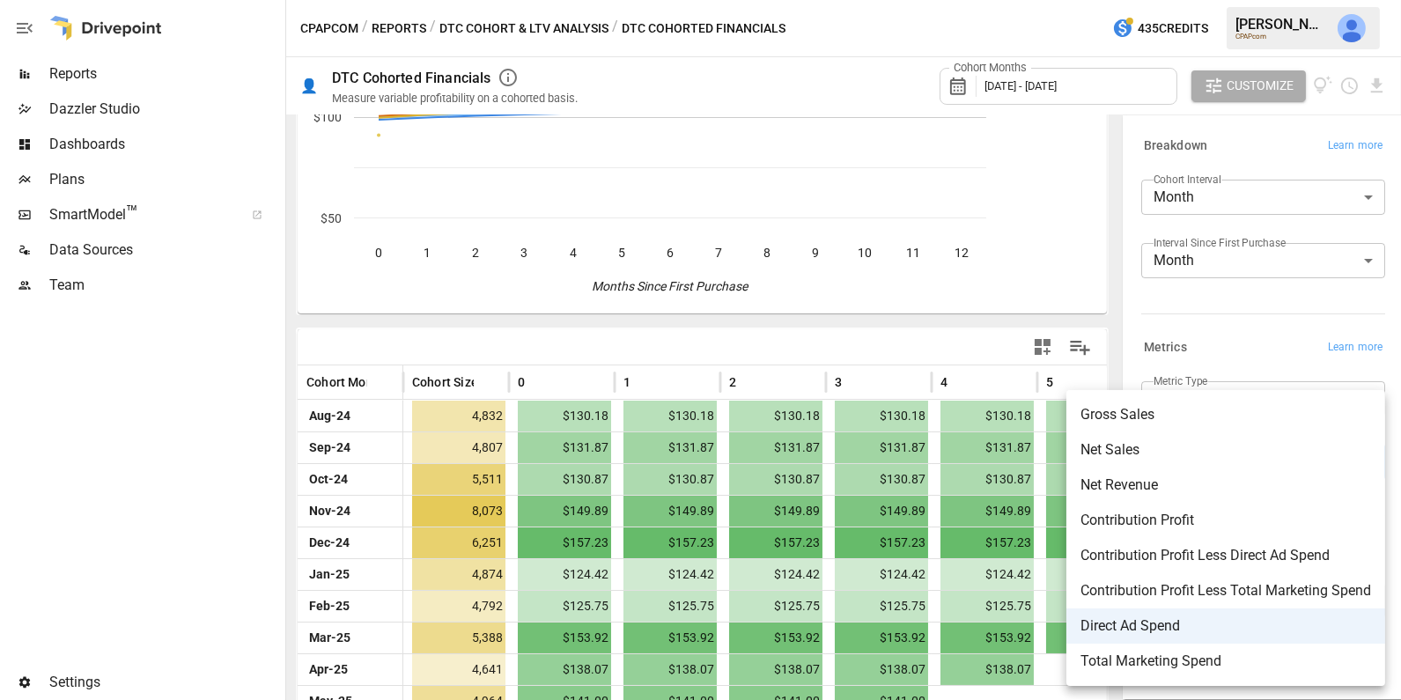
click at [1238, 0] on body "Reports Dazzler Studio Dashboards Plans SmartModel ™ Data Sources Team Settings…" at bounding box center [700, 0] width 1401 height 0
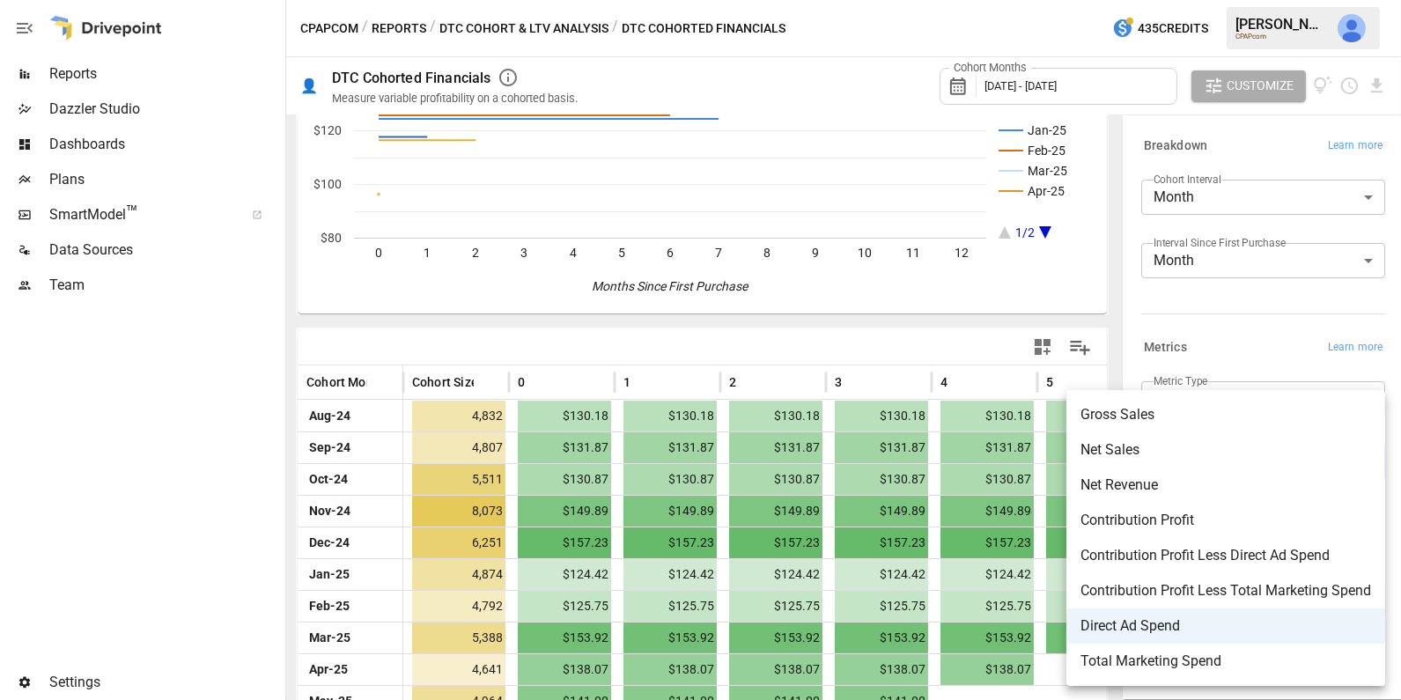
click at [1216, 586] on span "Contribution Profit Less Total Marketing Spend" at bounding box center [1225, 590] width 291 height 21
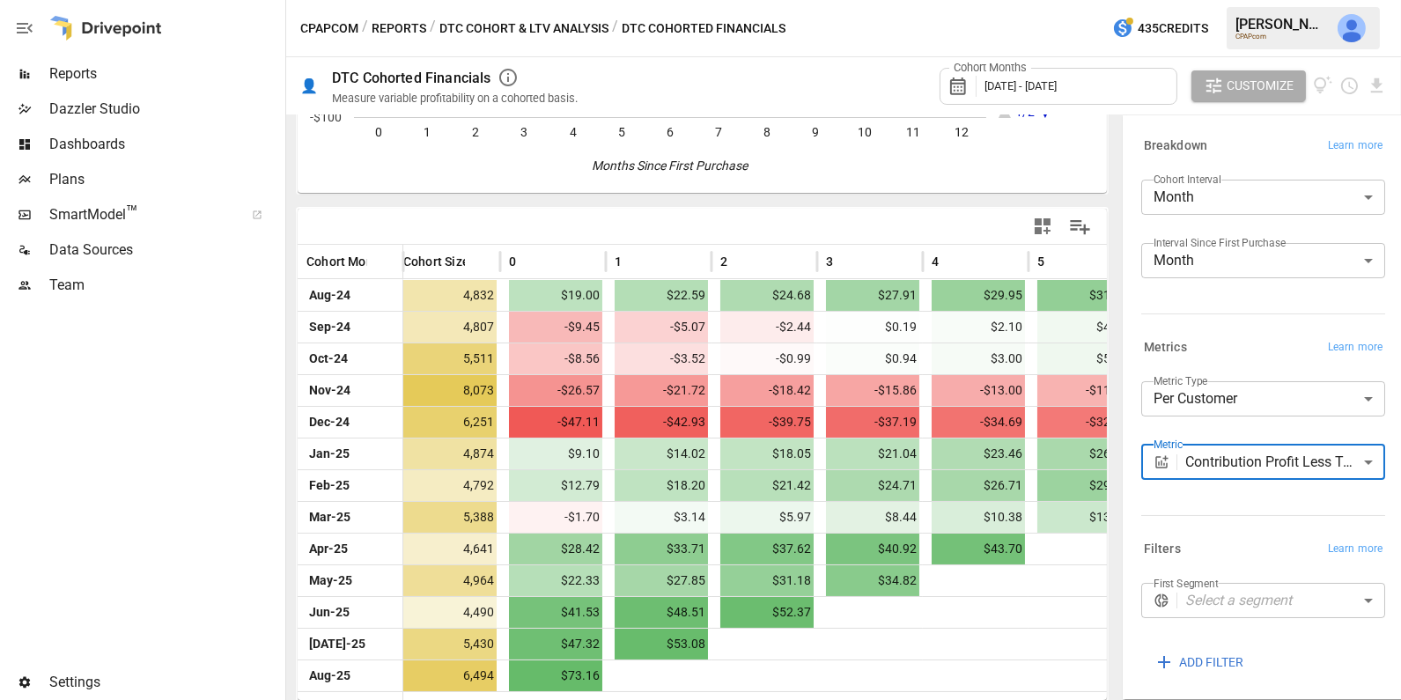
scroll to position [72, 0]
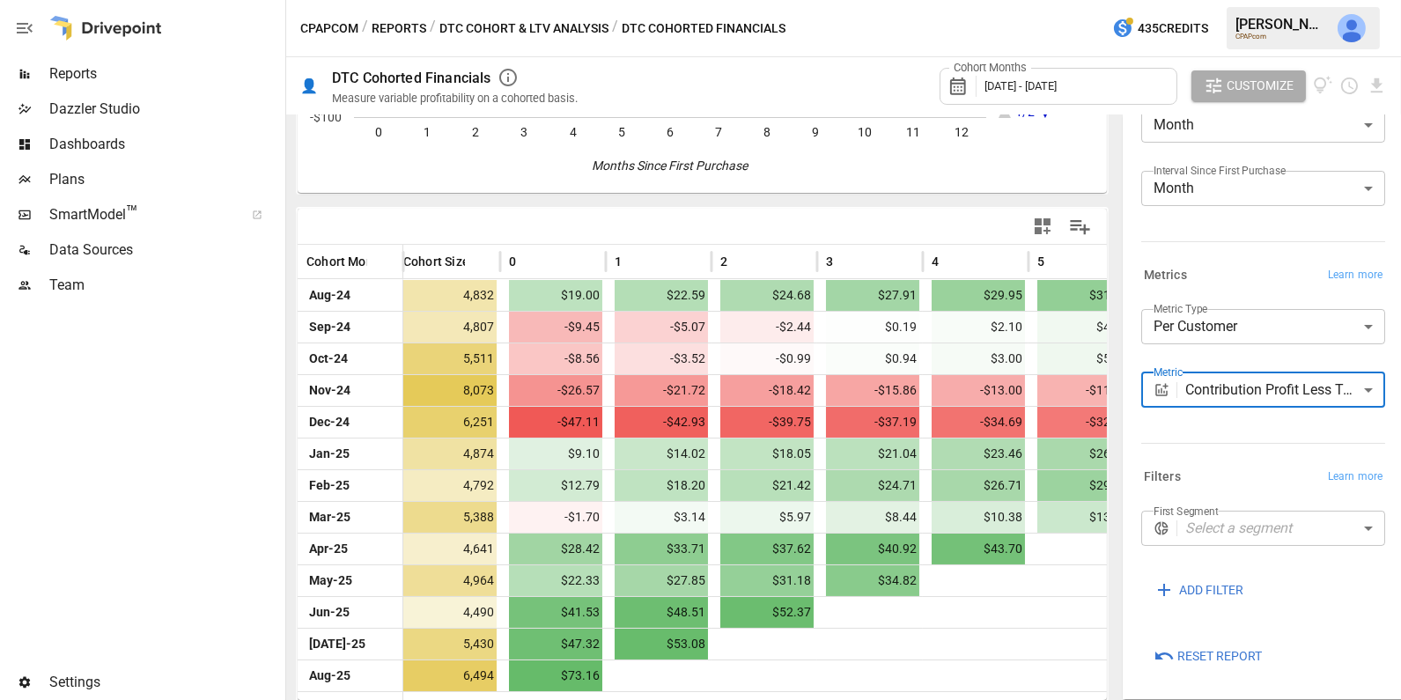
click at [1218, 650] on span "Reset Report" at bounding box center [1219, 656] width 85 height 22
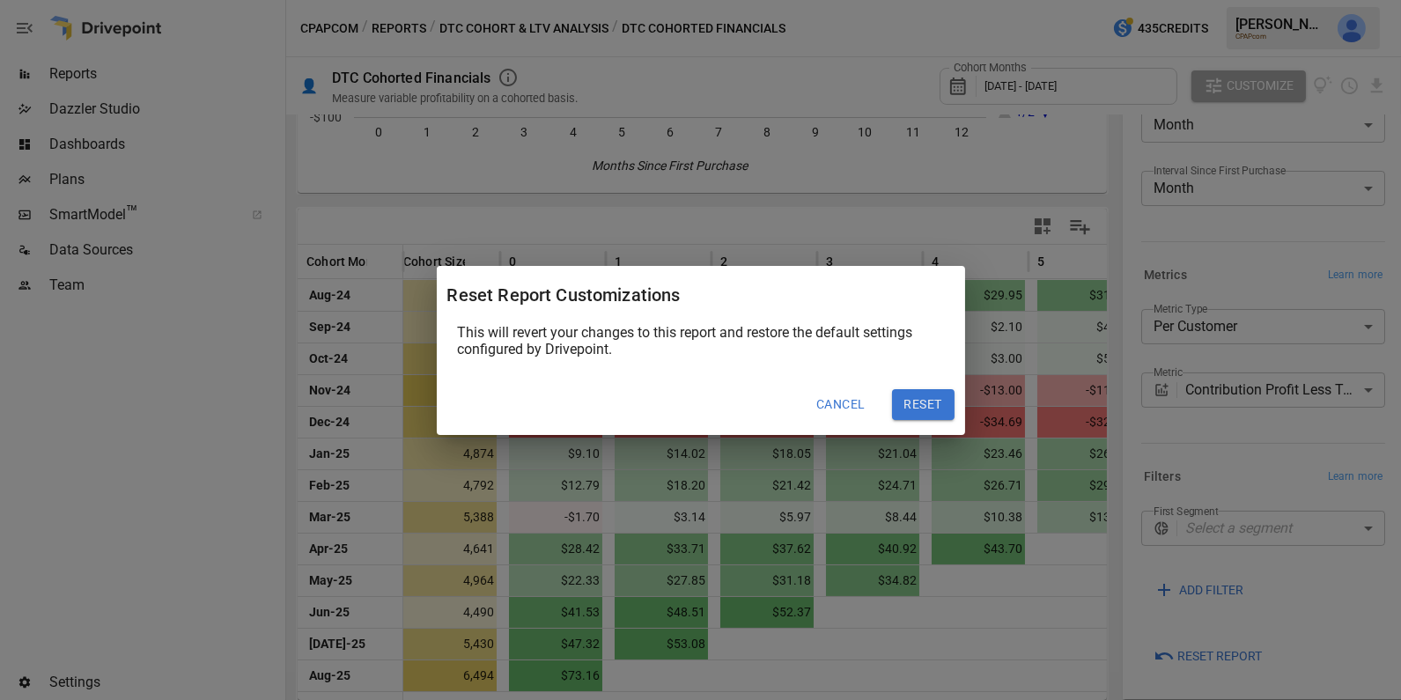
click at [910, 409] on button "Reset" at bounding box center [923, 405] width 63 height 32
type input "*********"
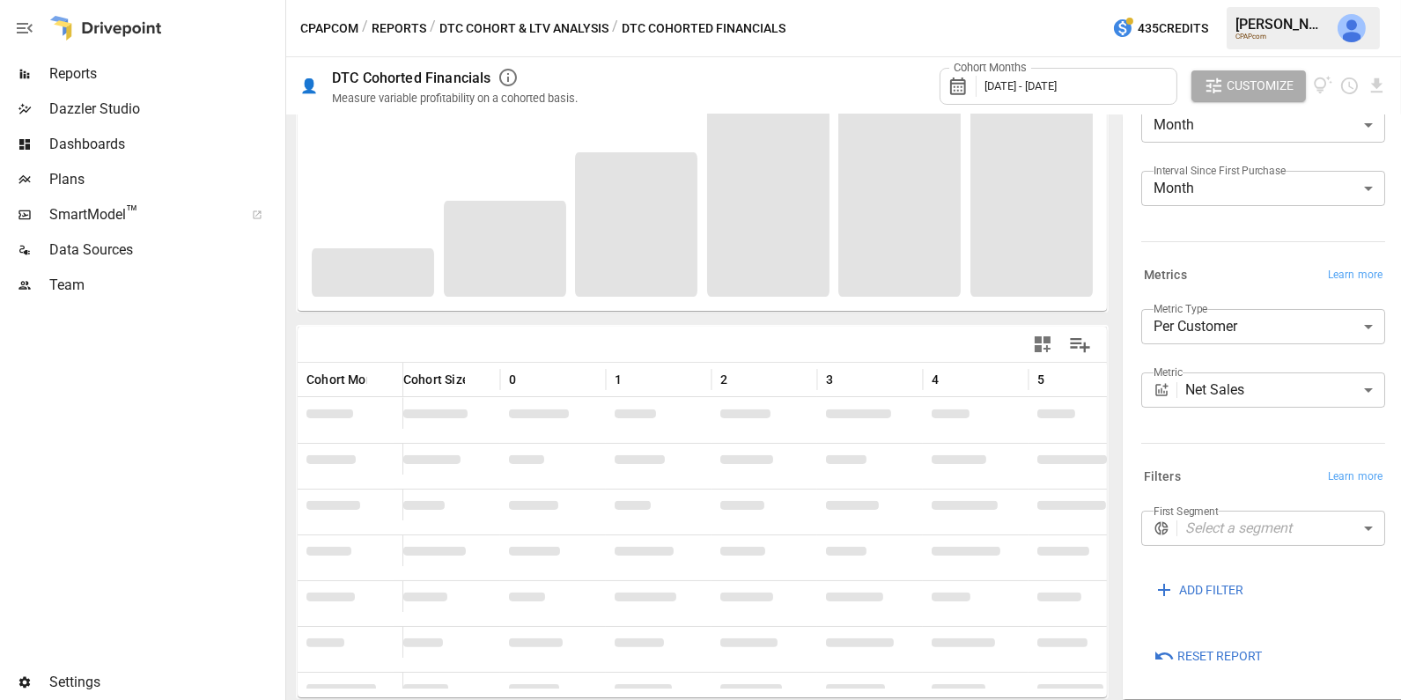
scroll to position [165, 0]
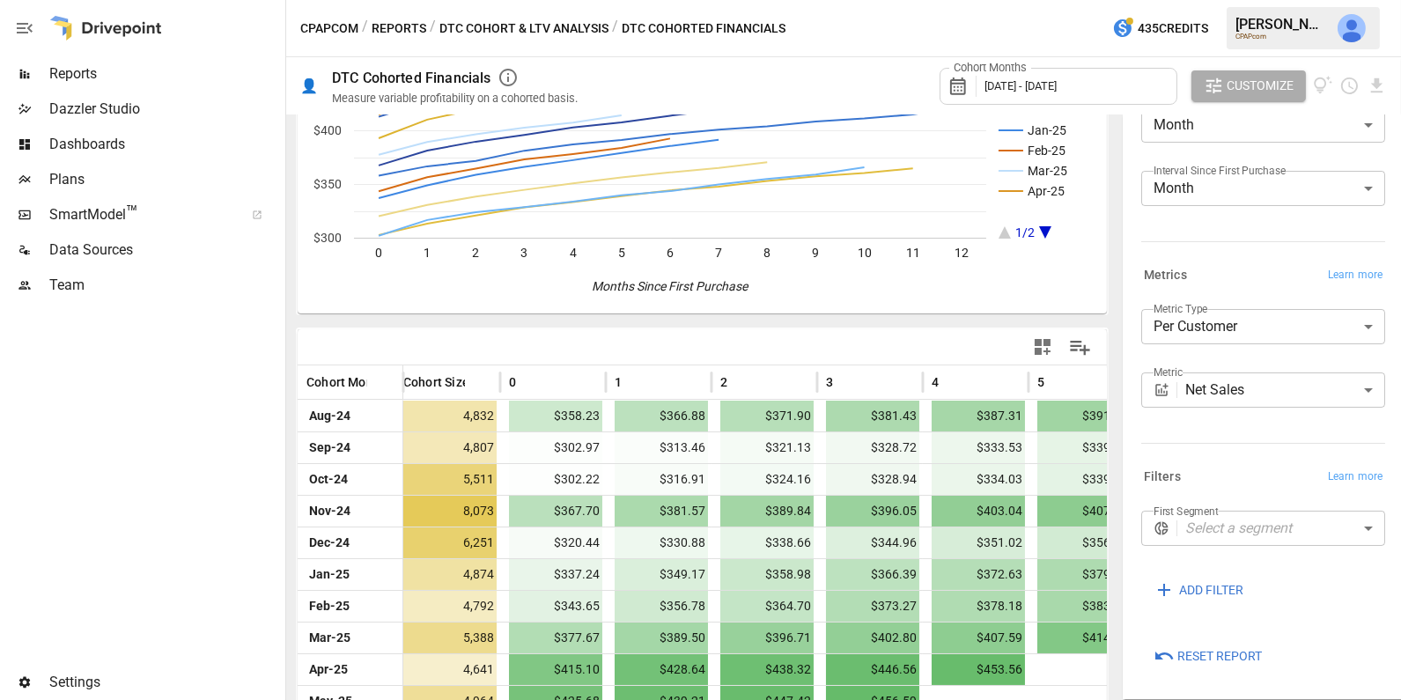
click at [128, 181] on span "Plans" at bounding box center [165, 179] width 232 height 21
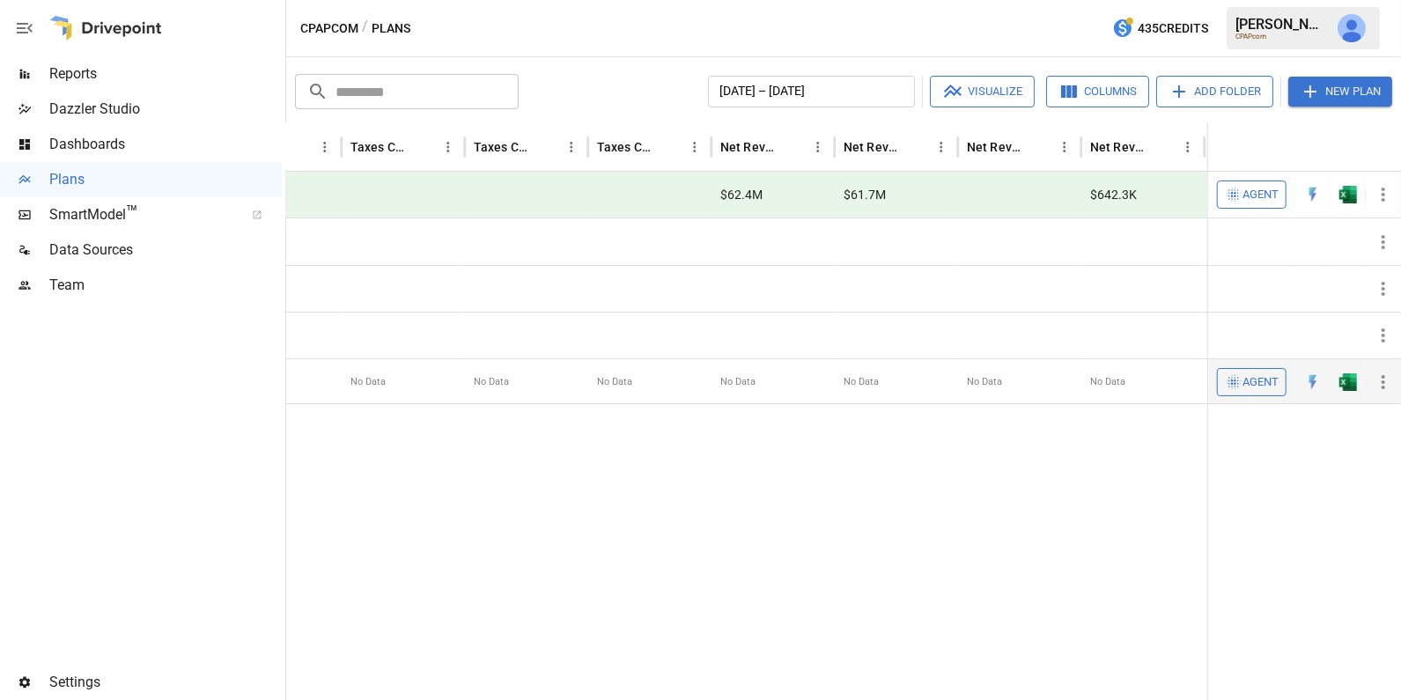
click at [1391, 379] on icon "button" at bounding box center [1383, 382] width 21 height 21
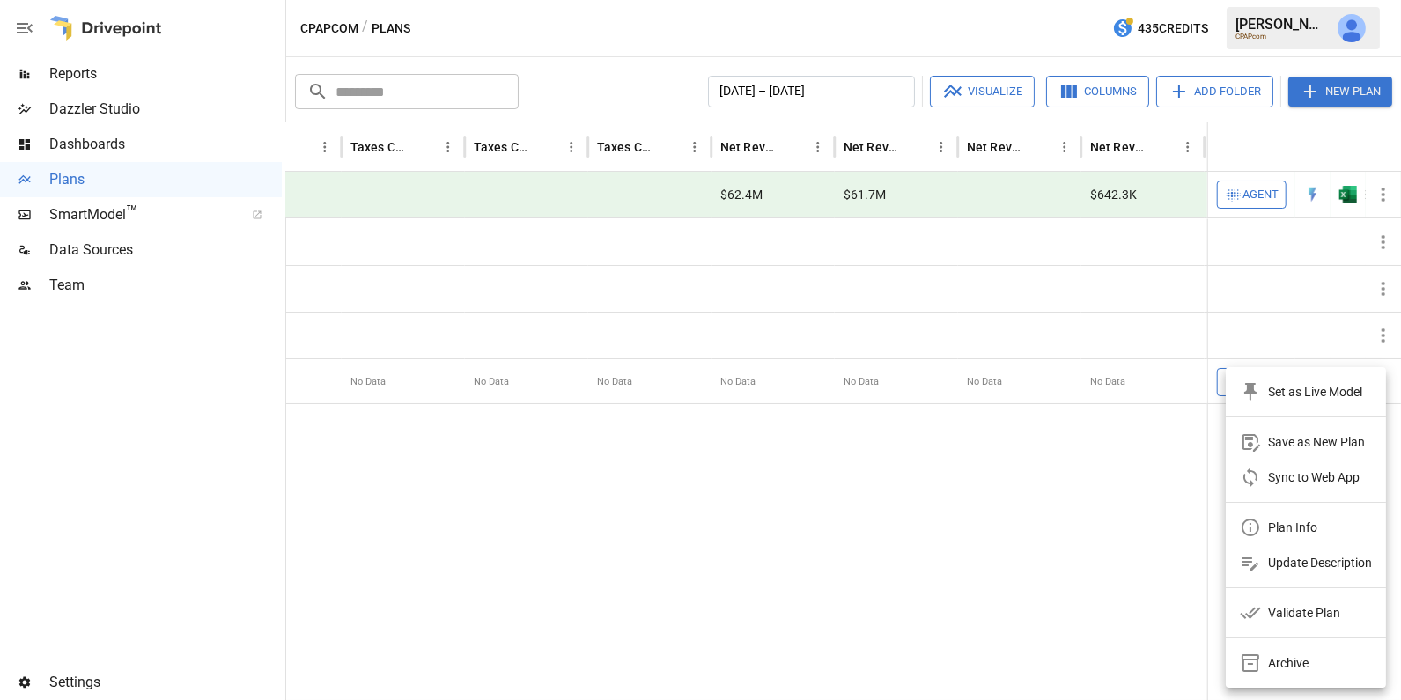
click at [1084, 517] on div at bounding box center [700, 350] width 1401 height 700
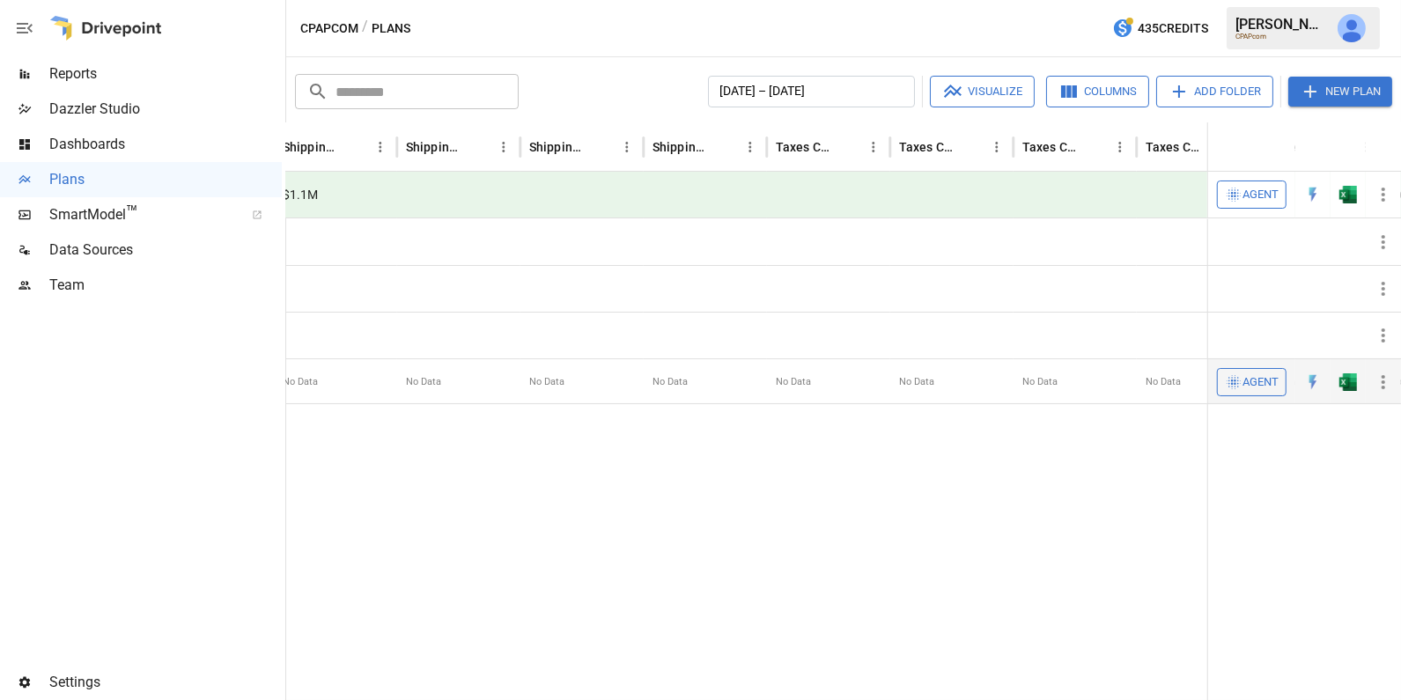
scroll to position [0, 1571]
